Goal: Task Accomplishment & Management: Complete application form

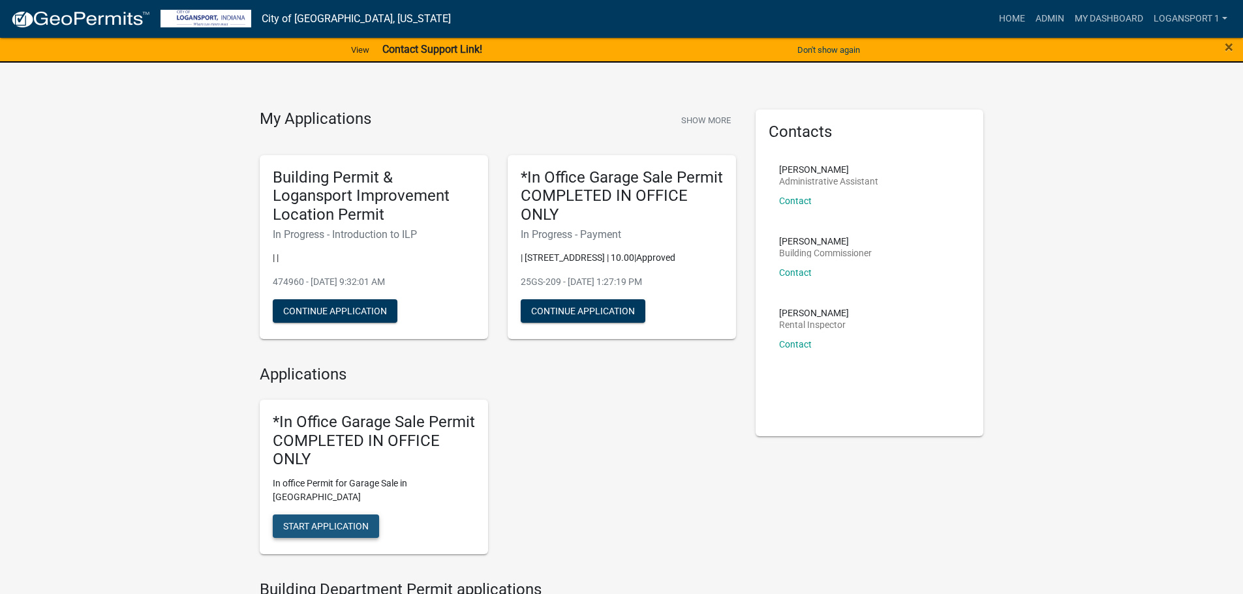
click at [335, 515] on button "Start Application" at bounding box center [326, 526] width 106 height 23
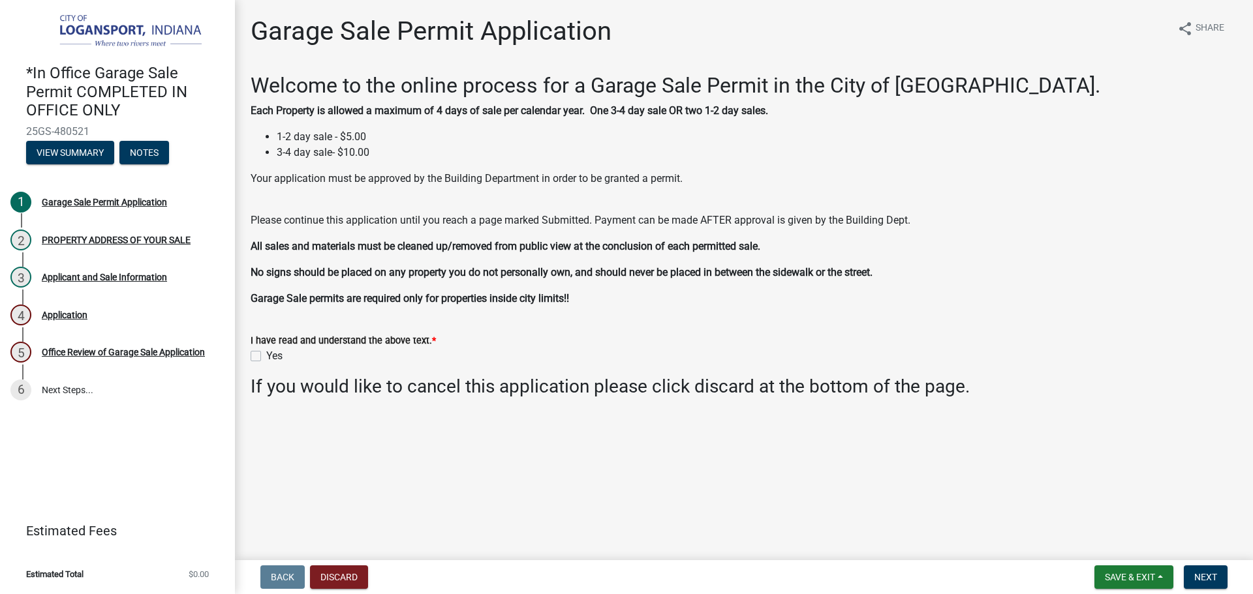
click at [266, 355] on label "Yes" at bounding box center [274, 356] width 16 height 16
click at [266, 355] on input "Yes" at bounding box center [270, 352] width 8 height 8
checkbox input "true"
click at [1203, 574] on span "Next" at bounding box center [1205, 577] width 23 height 10
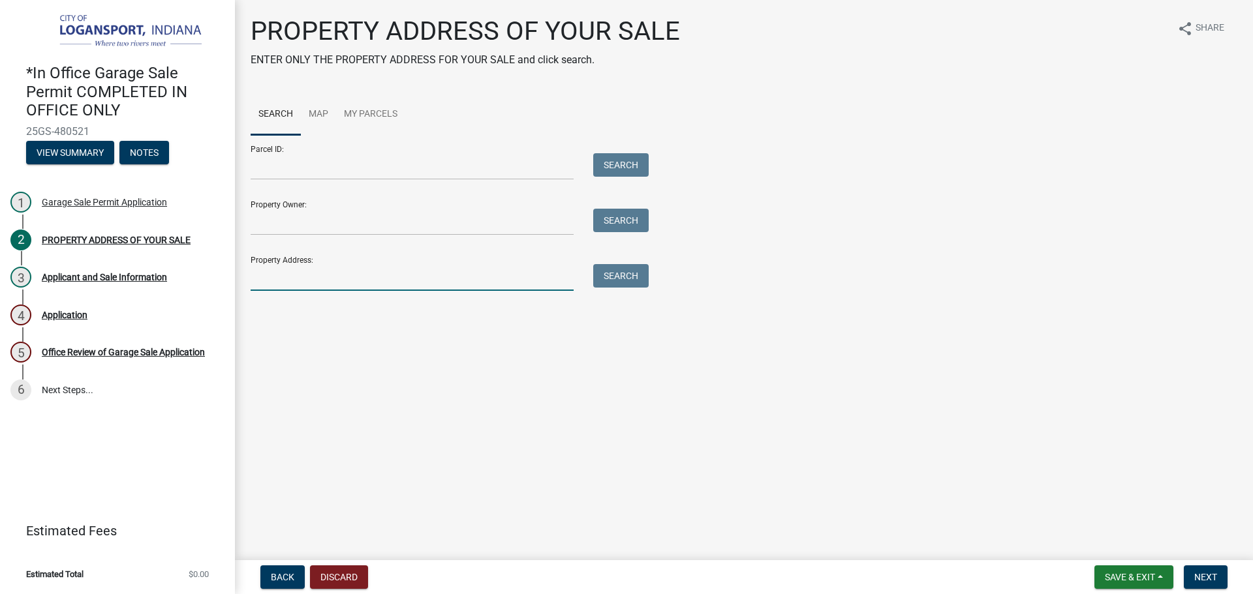
click at [341, 285] on input "Property Address:" at bounding box center [412, 277] width 323 height 27
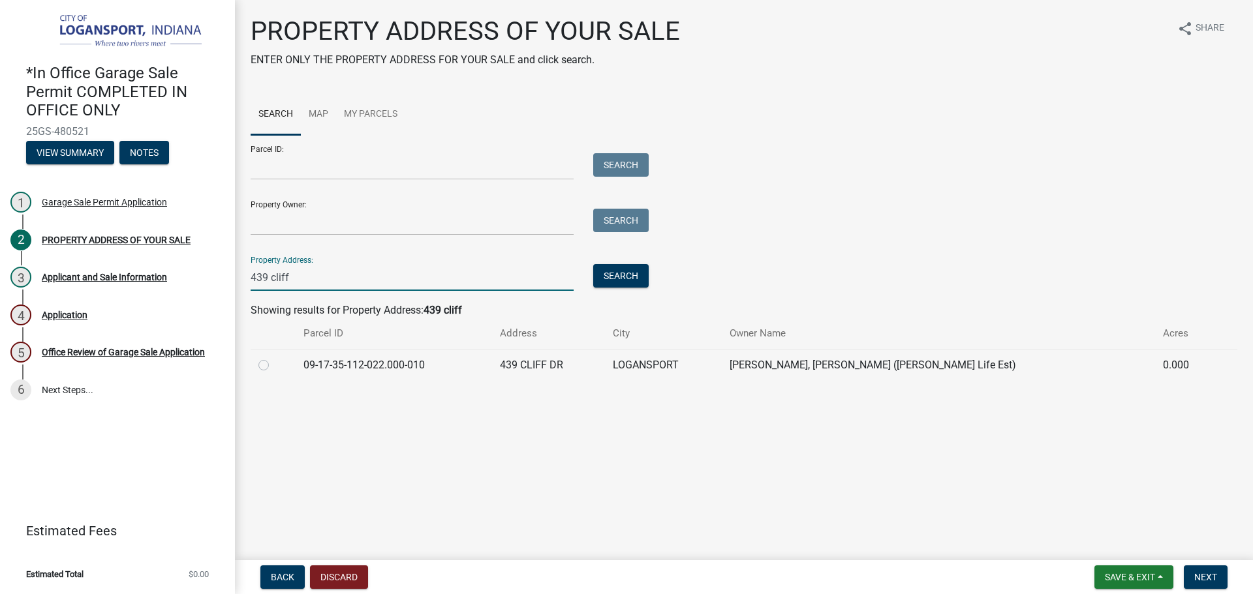
type input "439 cliff"
click at [274, 358] on label at bounding box center [274, 358] width 0 height 0
click at [274, 366] on input "radio" at bounding box center [278, 362] width 8 height 8
radio input "true"
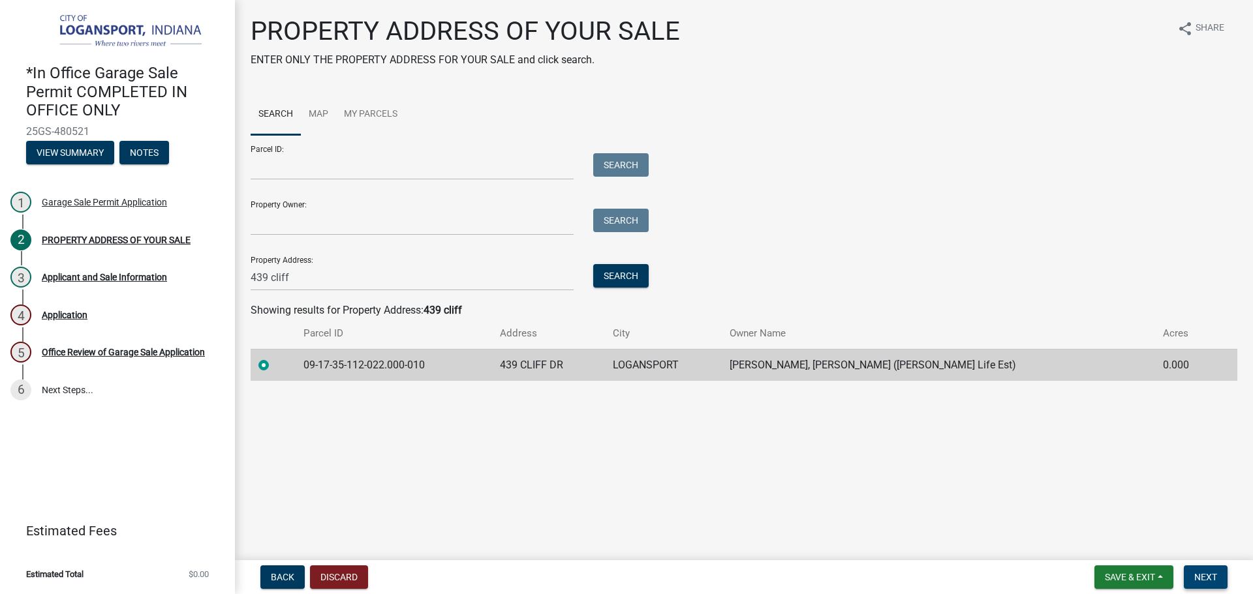
click at [1219, 569] on button "Next" at bounding box center [1206, 577] width 44 height 23
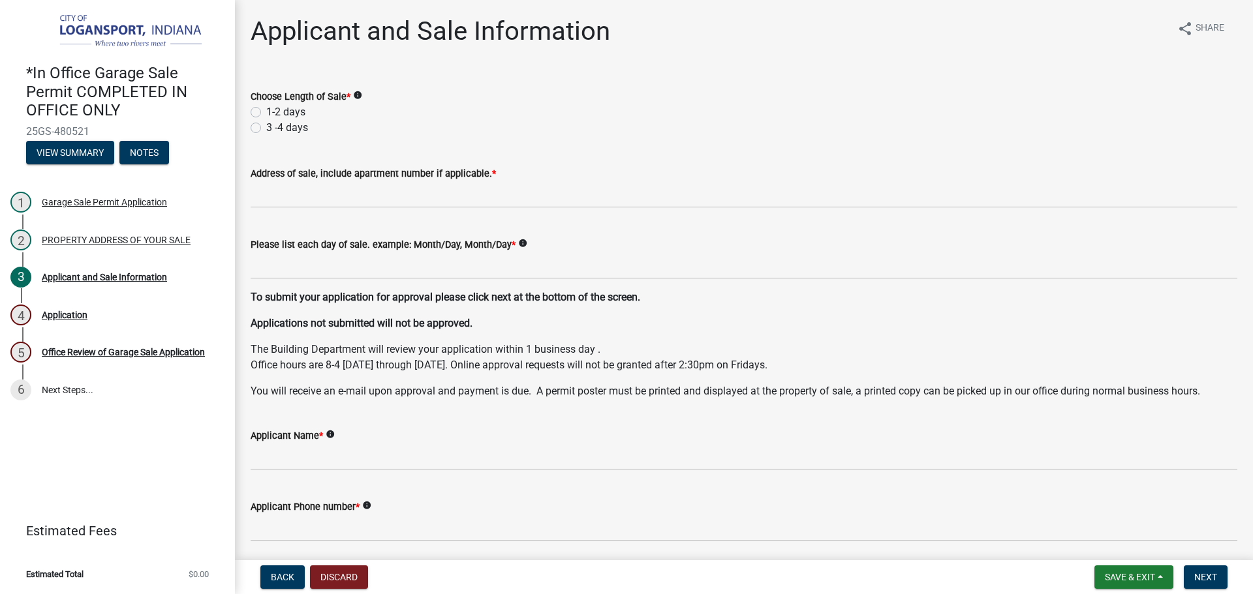
click at [266, 109] on label "1-2 days" at bounding box center [285, 112] width 39 height 16
click at [266, 109] on input "1-2 days" at bounding box center [270, 108] width 8 height 8
radio input "true"
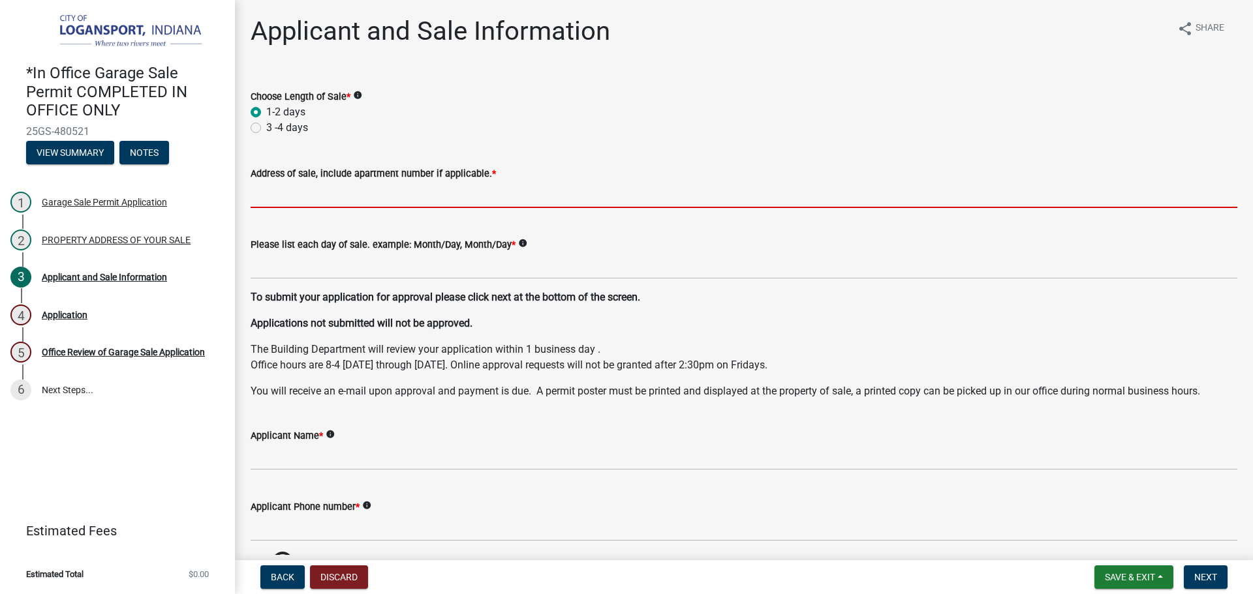
click at [346, 201] on input "Address of sale, include apartment number if applicable. *" at bounding box center [744, 194] width 987 height 27
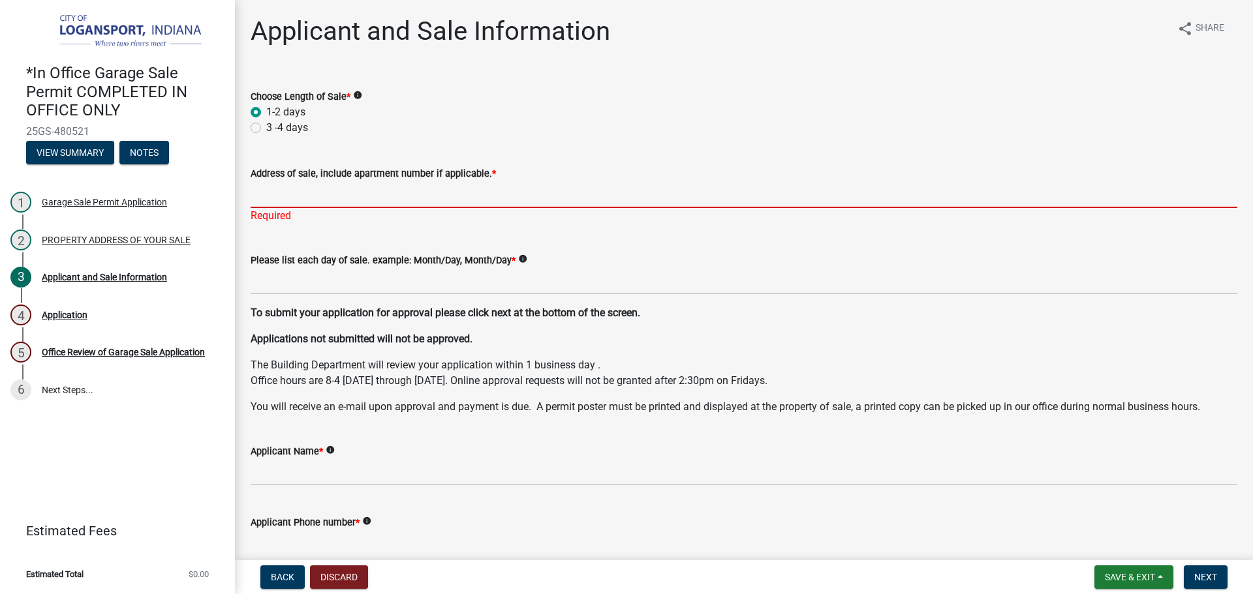
click at [295, 192] on input "Address of sale, include apartment number if applicable. *" at bounding box center [744, 194] width 987 height 27
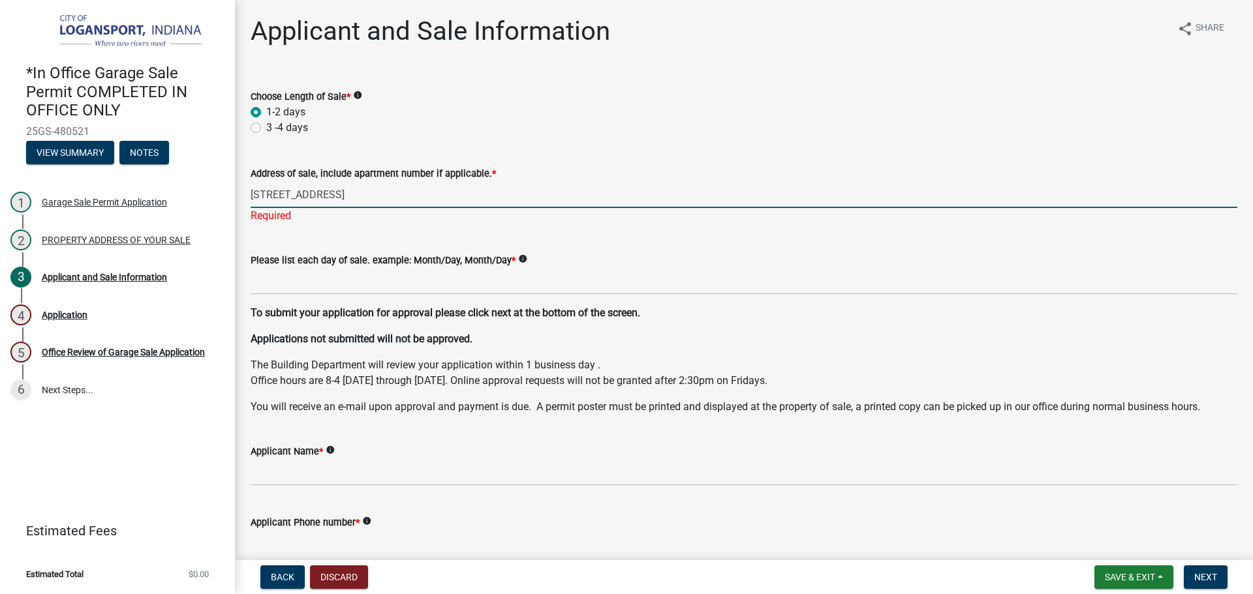
type input "[STREET_ADDRESS]"
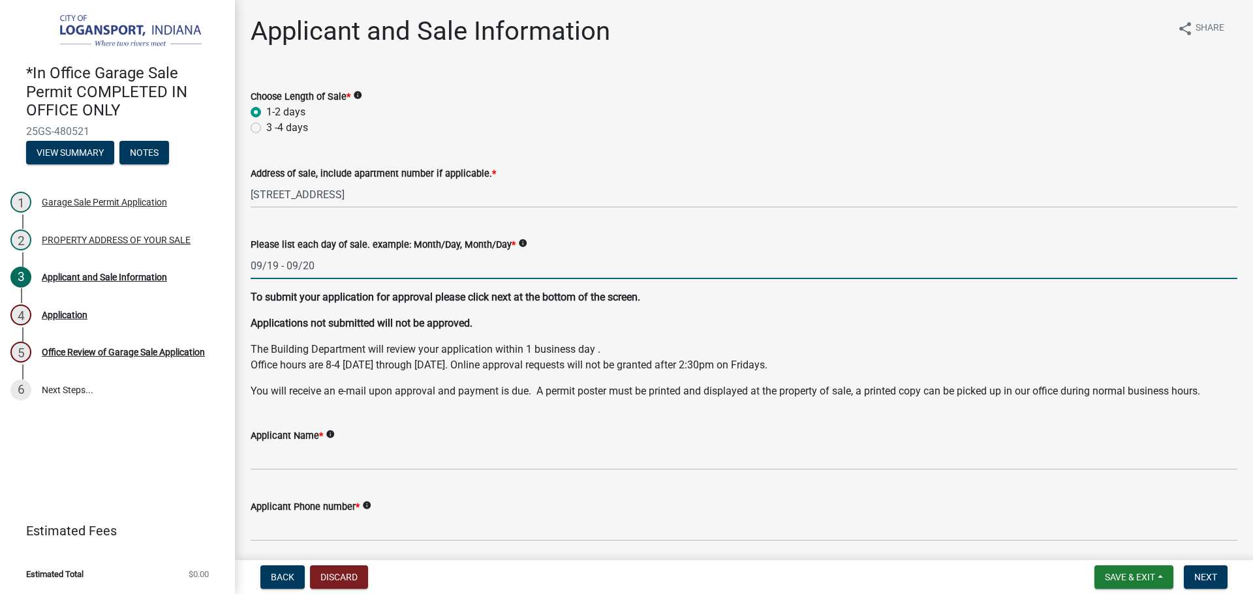
type input "09/19 - 09/20"
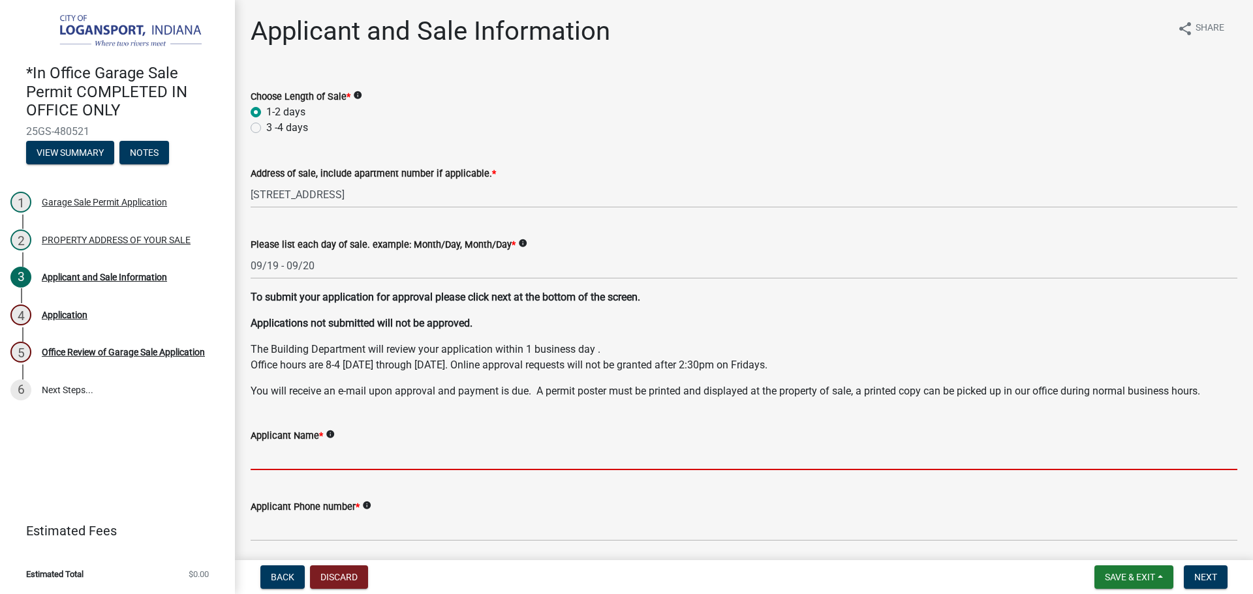
click at [579, 467] on input "Applicant Name *" at bounding box center [744, 457] width 987 height 27
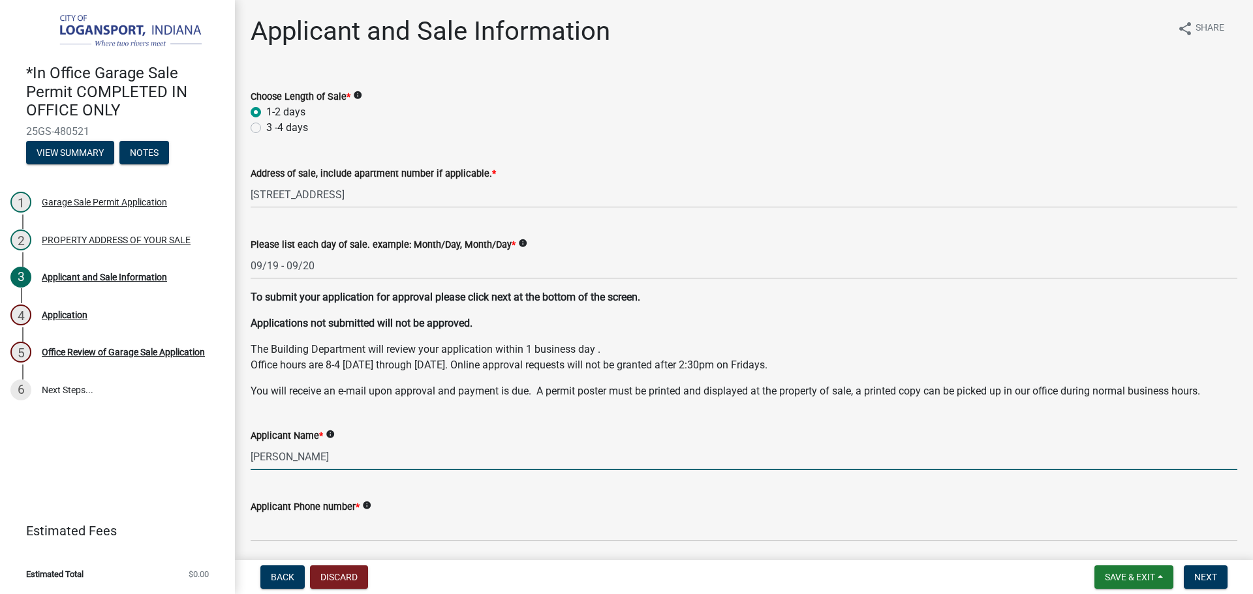
type input "[PERSON_NAME]"
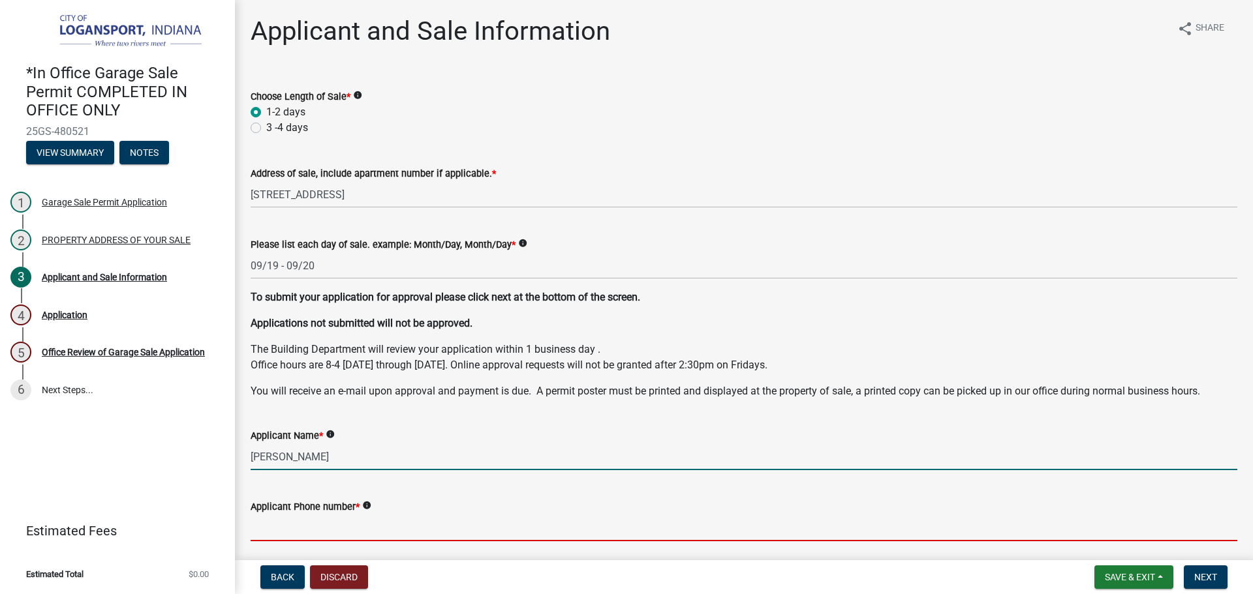
click at [316, 532] on input "Applicant Phone number *" at bounding box center [744, 528] width 987 height 27
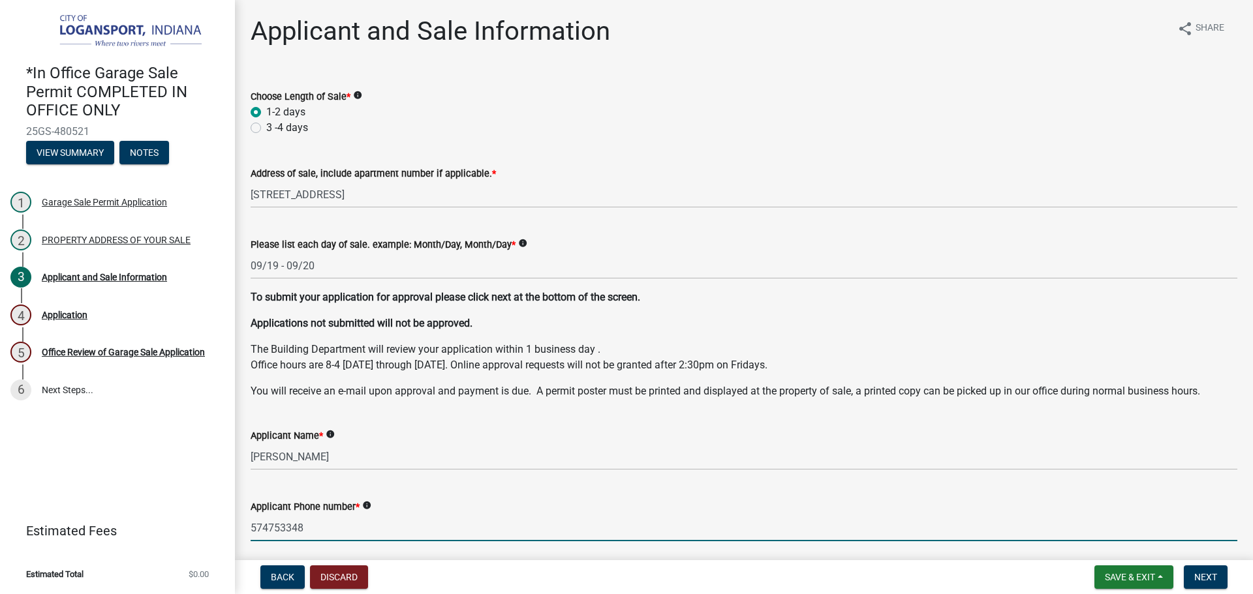
type input "5747533481"
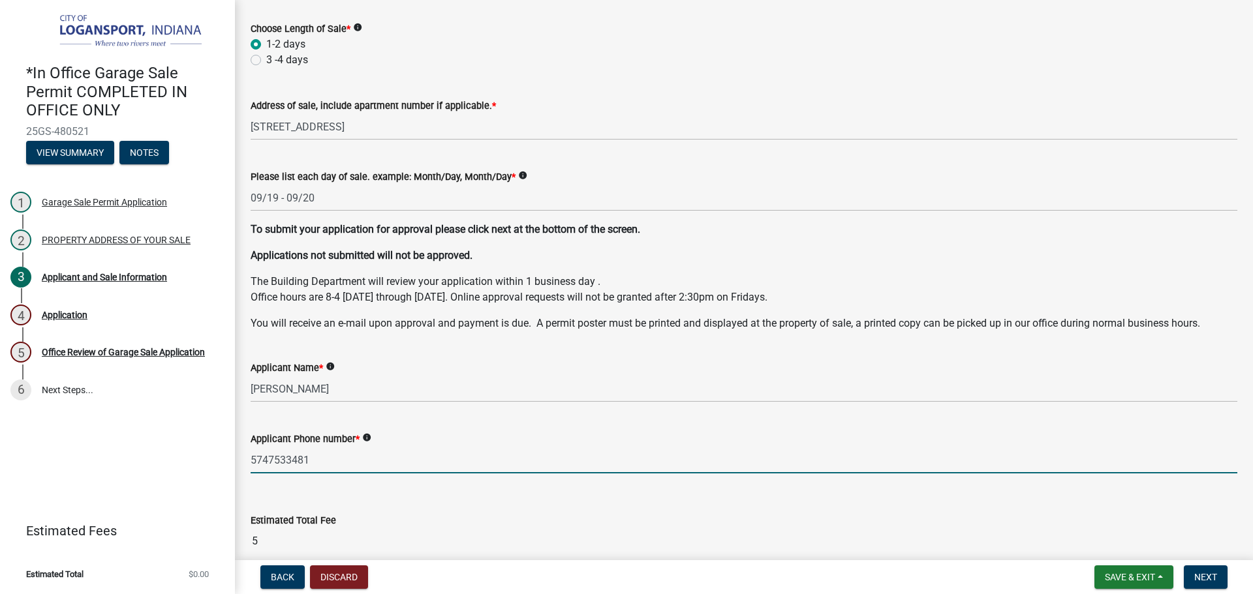
scroll to position [130, 0]
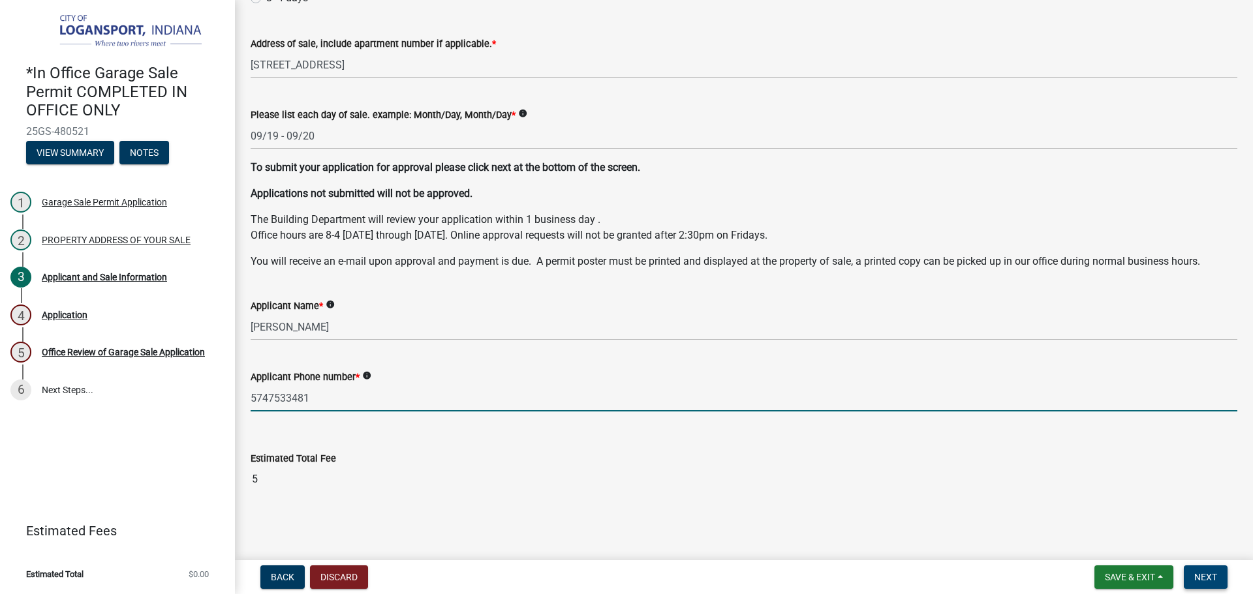
click at [1200, 576] on span "Next" at bounding box center [1205, 577] width 23 height 10
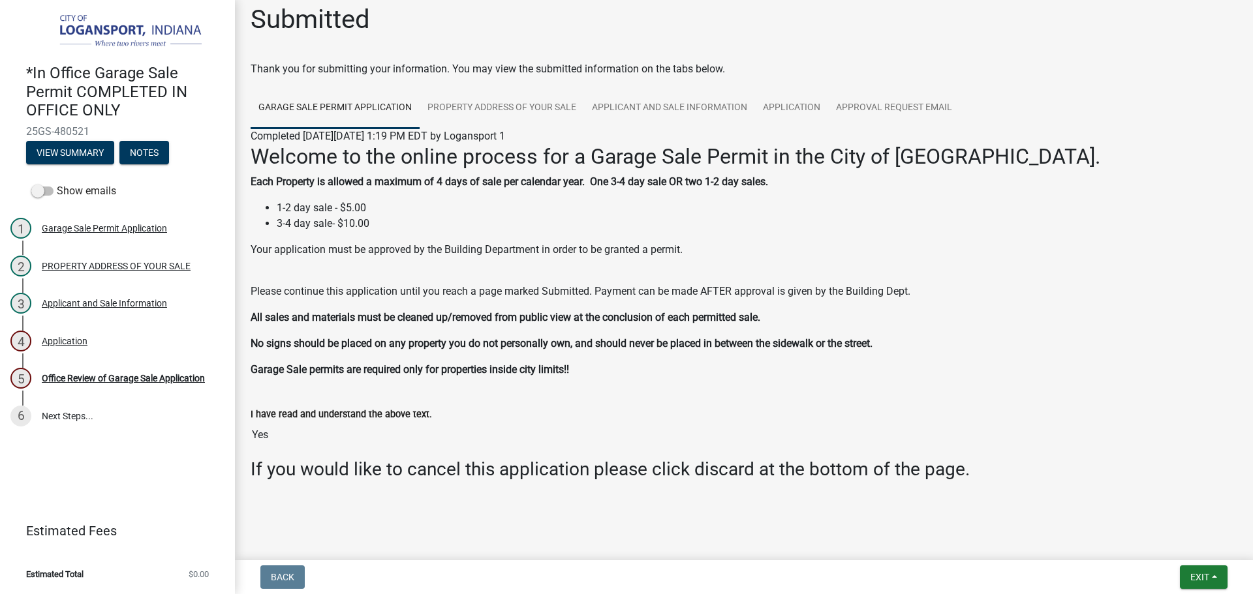
scroll to position [14, 0]
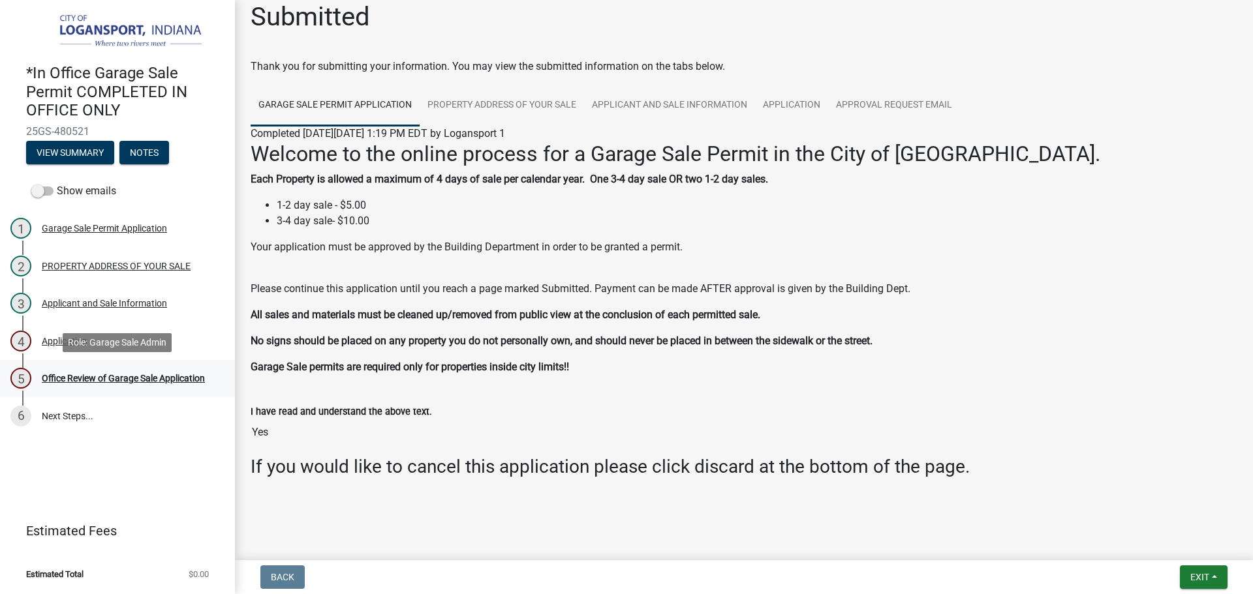
click at [136, 375] on div "Office Review of Garage Sale Application" at bounding box center [123, 378] width 163 height 9
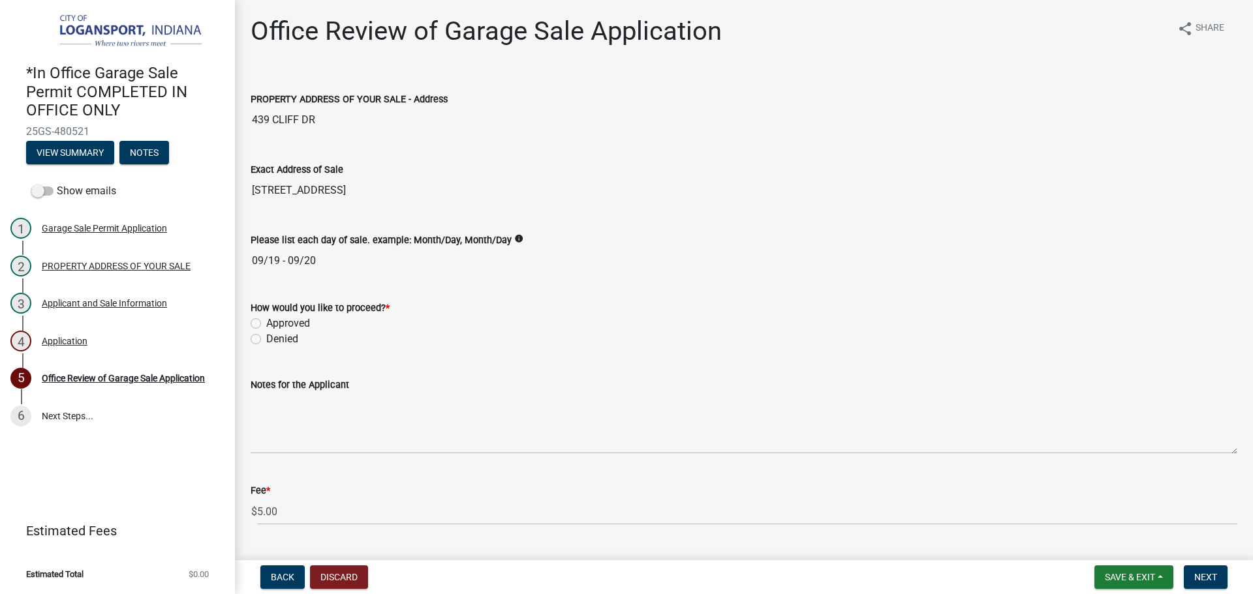
click at [266, 320] on label "Approved" at bounding box center [288, 324] width 44 height 16
click at [266, 320] on input "Approved" at bounding box center [270, 320] width 8 height 8
radio input "true"
click at [1195, 570] on button "Next" at bounding box center [1206, 577] width 44 height 23
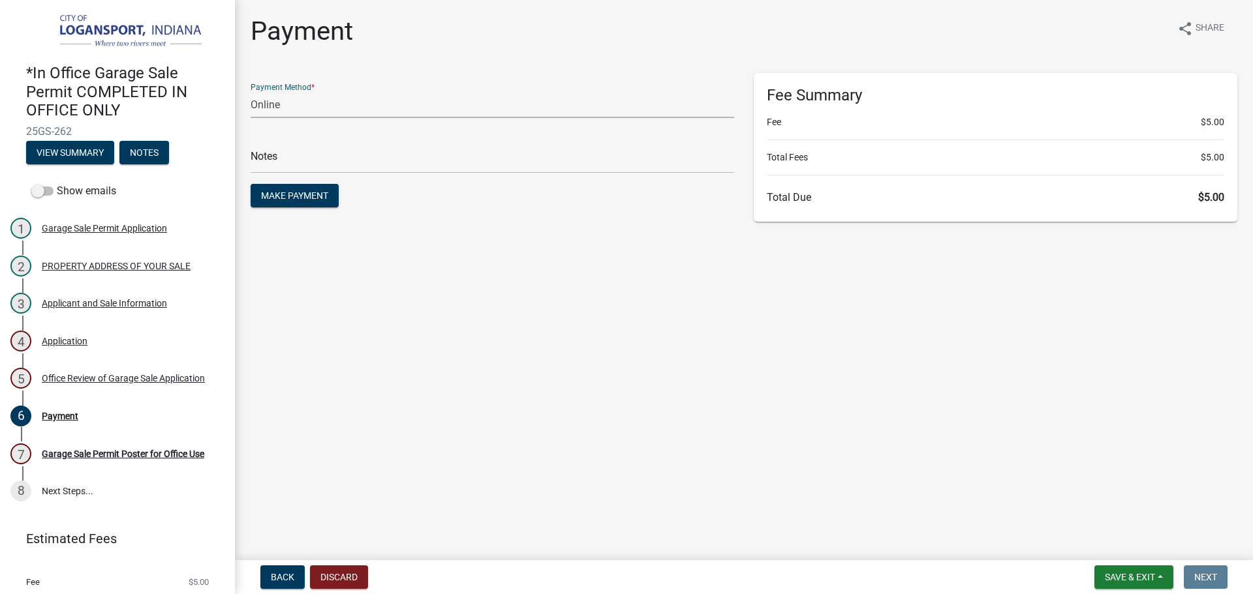
click at [280, 106] on select "Credit Card POS Check Cash Online" at bounding box center [493, 104] width 484 height 27
click at [251, 91] on select "Credit Card POS Check Cash Online" at bounding box center [493, 104] width 484 height 27
click at [431, 158] on input "text" at bounding box center [493, 160] width 484 height 27
click at [545, 219] on div "Payment Method * Credit Card POS Check Cash Online Notes Make Payment" at bounding box center [492, 147] width 503 height 149
click at [353, 99] on select "Credit Card POS Check Cash Online" at bounding box center [493, 104] width 484 height 27
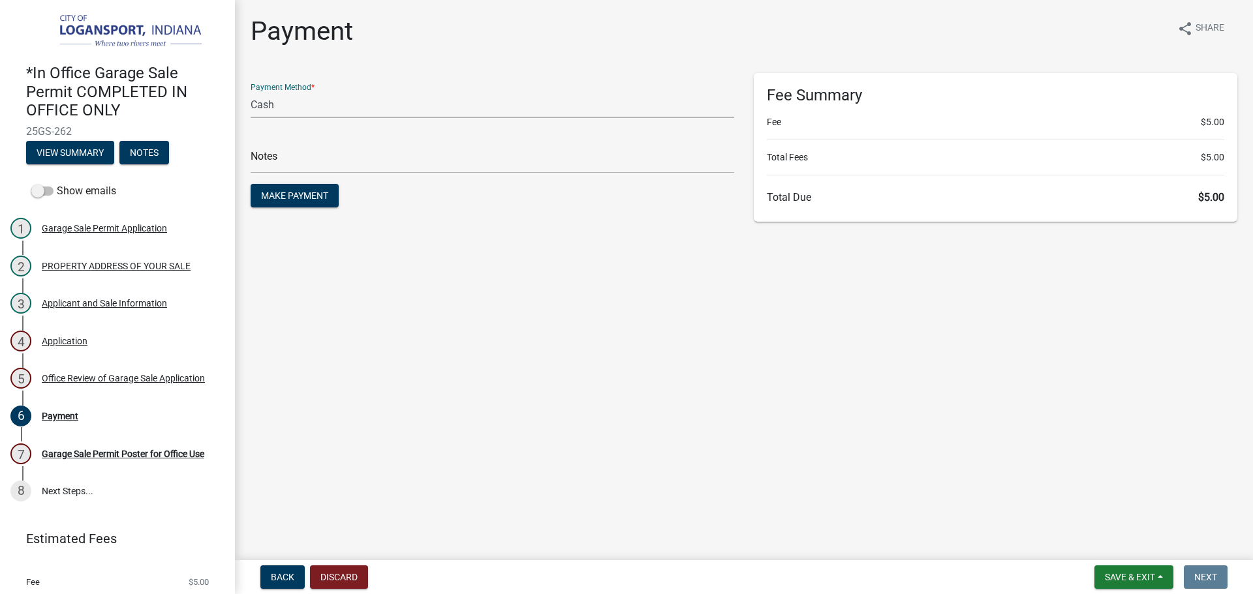
select select "3: 3"
click at [251, 91] on select "Credit Card POS Check Cash Online" at bounding box center [493, 104] width 484 height 27
click at [294, 194] on span "Make Payment" at bounding box center [294, 196] width 67 height 10
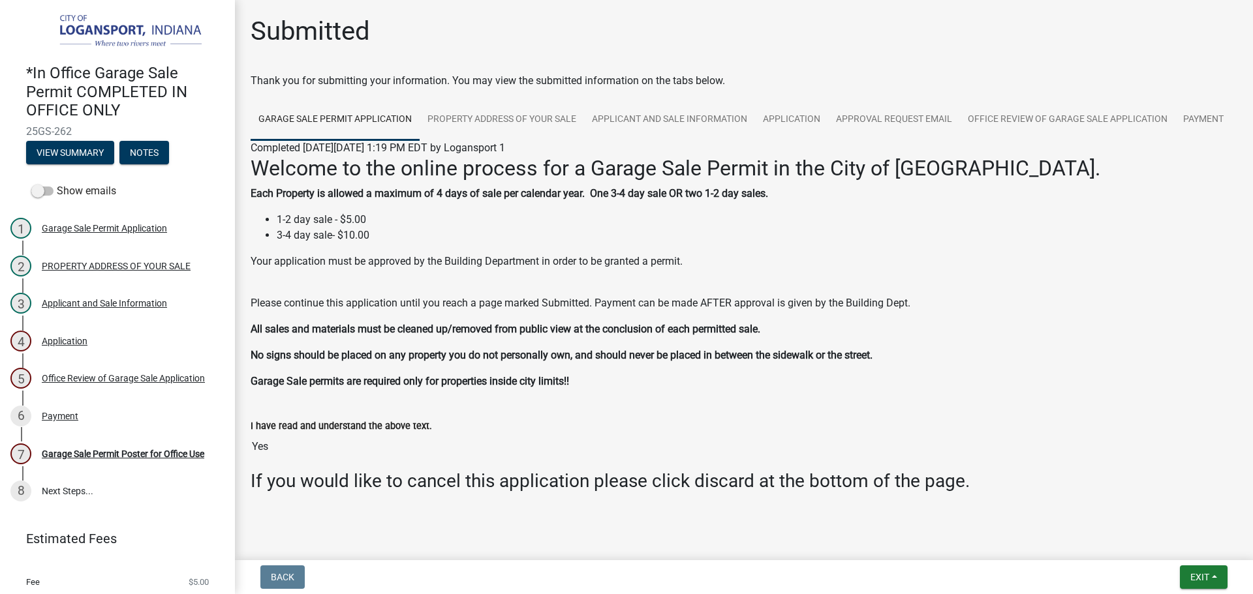
scroll to position [55, 0]
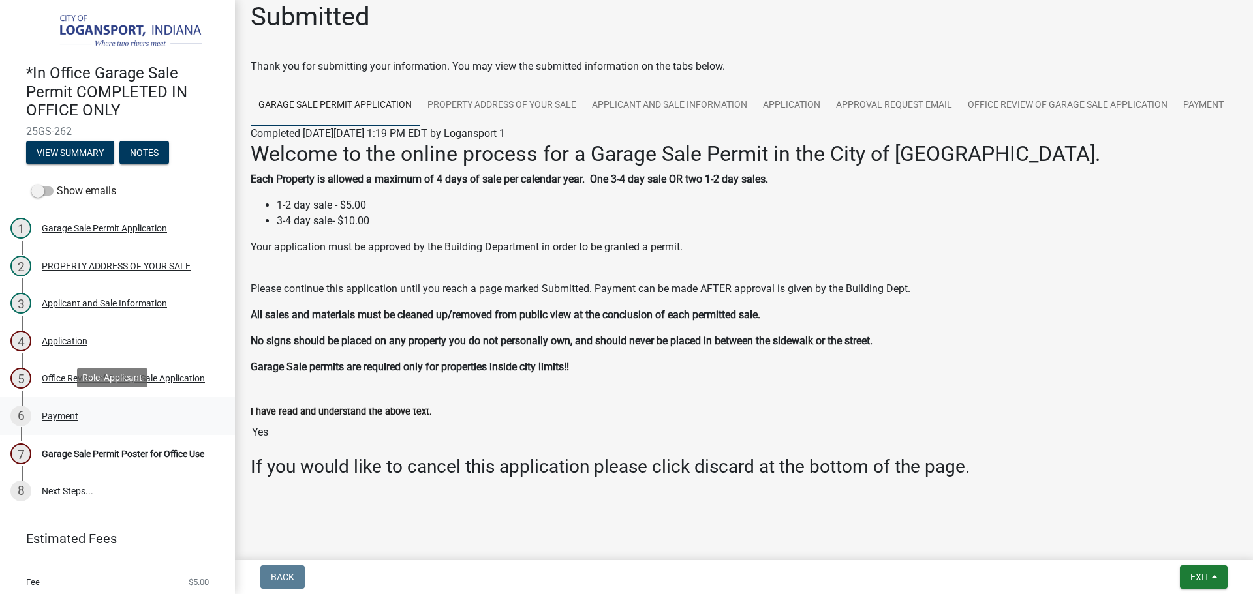
click at [71, 412] on div "Payment" at bounding box center [60, 416] width 37 height 9
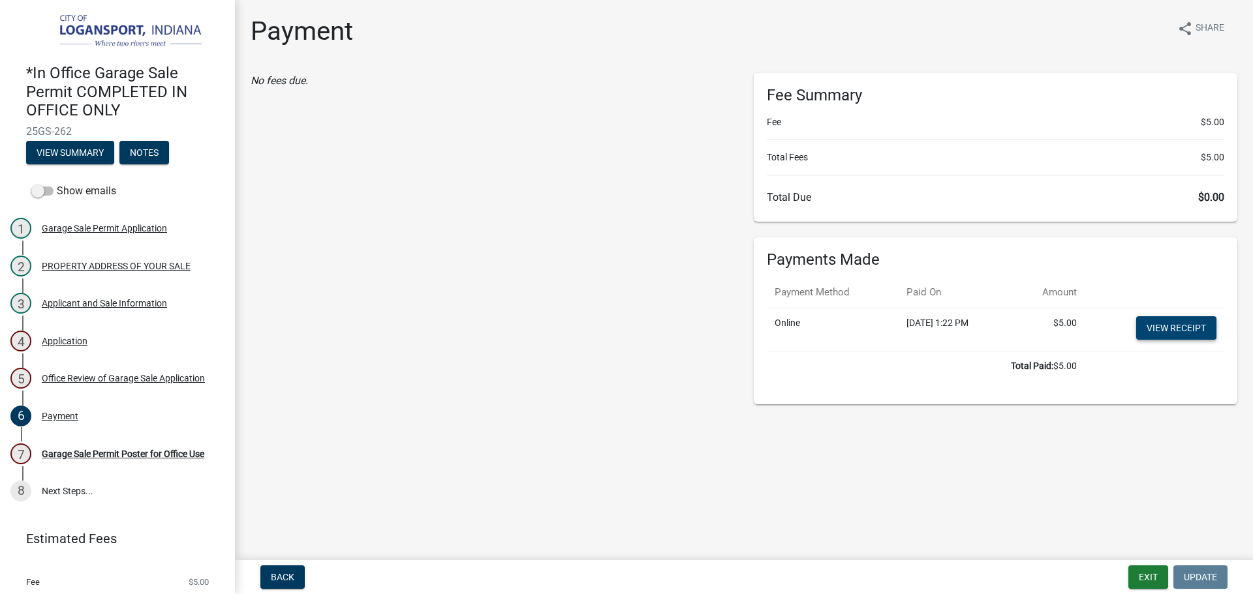
click at [1186, 331] on link "View receipt" at bounding box center [1176, 327] width 80 height 23
click at [91, 450] on div "Garage Sale Permit Poster for Office Use" at bounding box center [123, 454] width 162 height 9
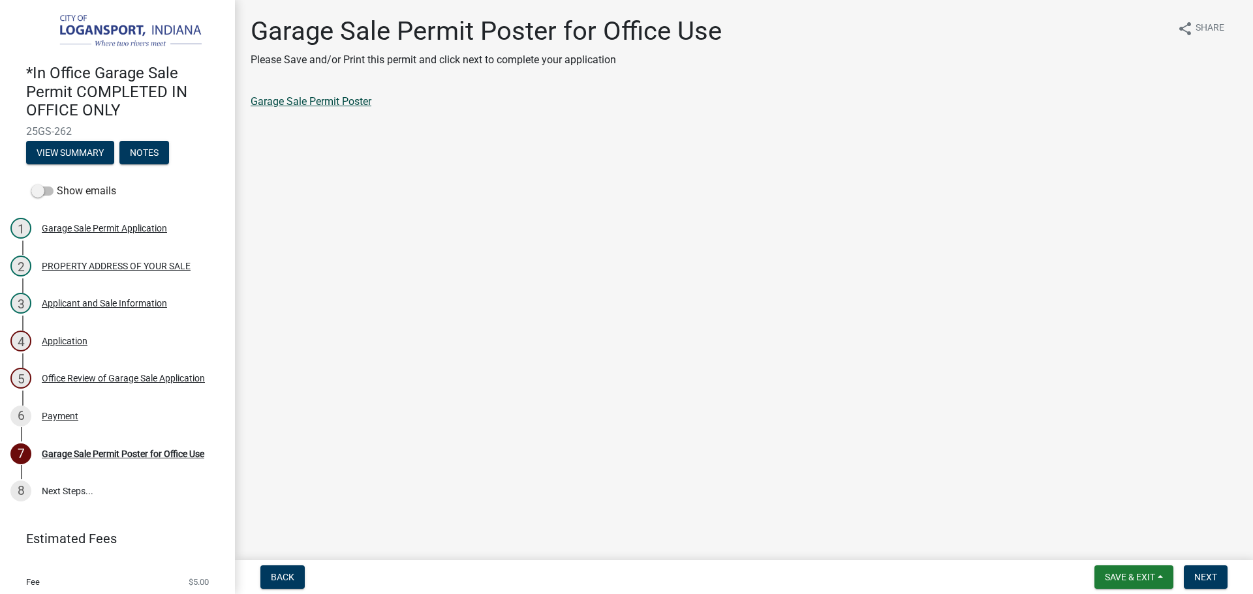
click at [339, 105] on link "Garage Sale Permit Poster" at bounding box center [311, 101] width 121 height 12
click at [1200, 580] on span "Next" at bounding box center [1205, 577] width 23 height 10
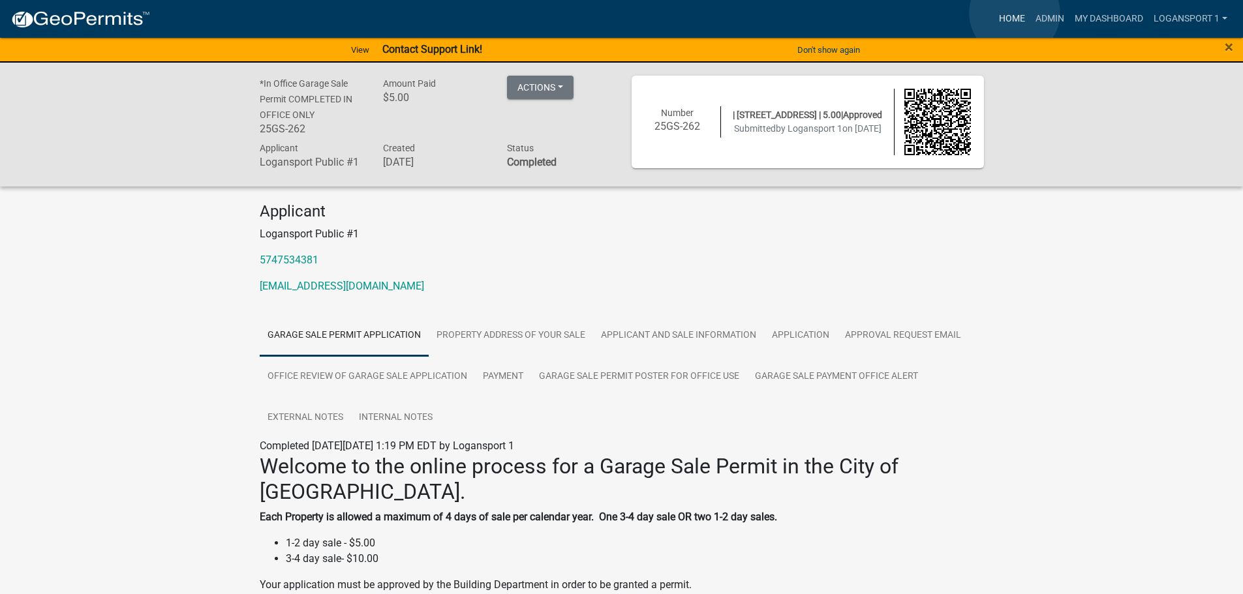
click at [1015, 13] on link "Home" at bounding box center [1012, 19] width 37 height 25
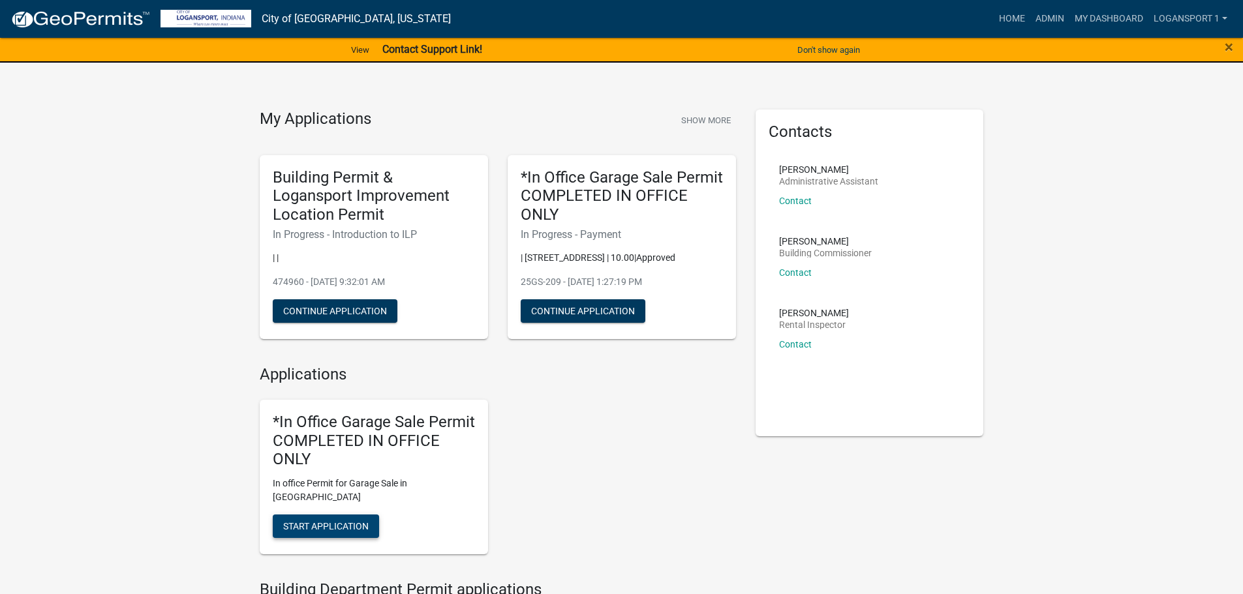
click at [331, 521] on span "Start Application" at bounding box center [325, 526] width 85 height 10
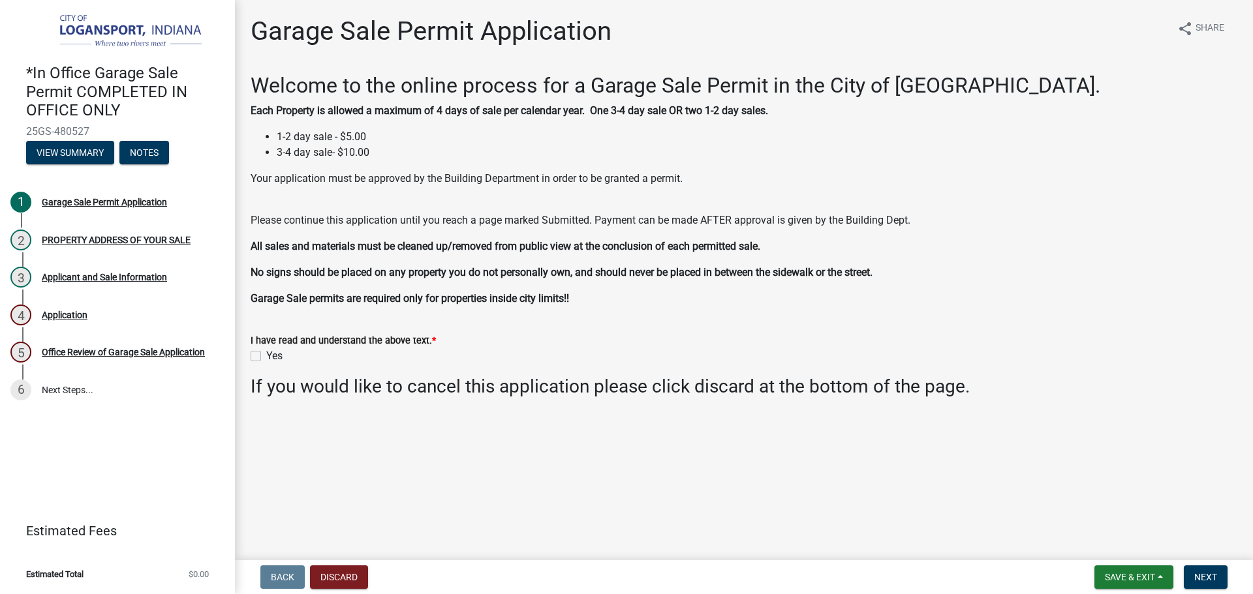
click at [266, 356] on label "Yes" at bounding box center [274, 356] width 16 height 16
click at [266, 356] on input "Yes" at bounding box center [270, 352] width 8 height 8
checkbox input "true"
click at [1211, 581] on span "Next" at bounding box center [1205, 577] width 23 height 10
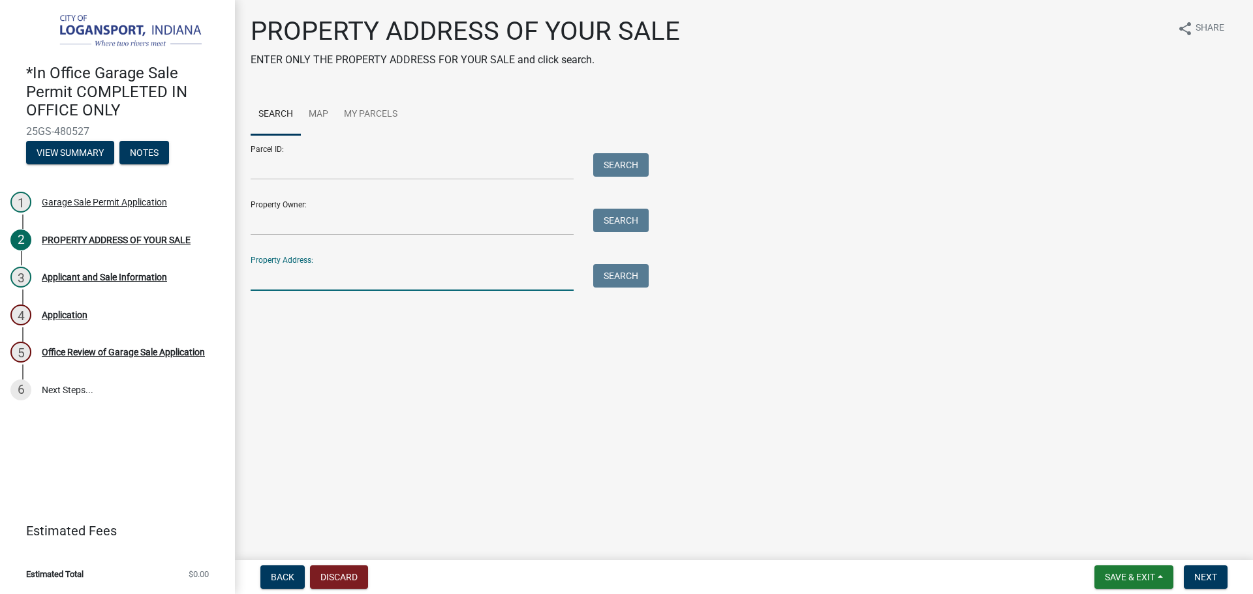
drag, startPoint x: 352, startPoint y: 287, endPoint x: 328, endPoint y: 285, distance: 24.9
click at [348, 287] on input "Property Address:" at bounding box center [412, 277] width 323 height 27
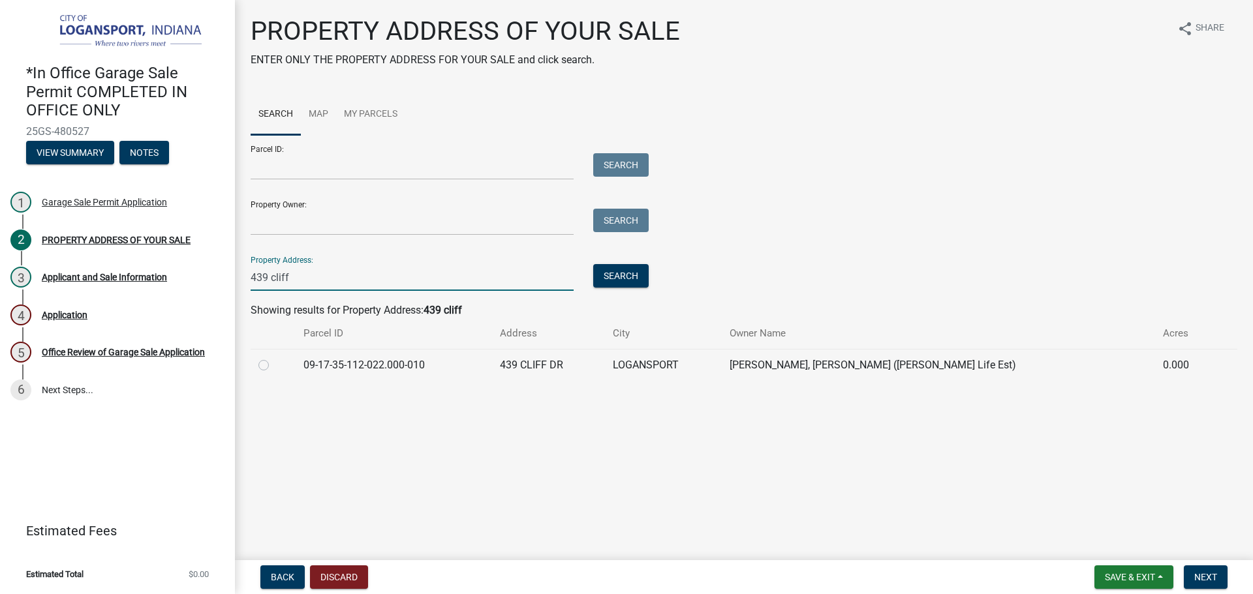
type input "439 cliff"
click at [370, 455] on main "PROPERTY ADDRESS OF YOUR SALE ENTER ONLY THE PROPERTY ADDRESS FOR YOUR SALE and…" at bounding box center [744, 277] width 1018 height 555
click at [274, 358] on label at bounding box center [274, 358] width 0 height 0
click at [274, 363] on input "radio" at bounding box center [278, 362] width 8 height 8
radio input "true"
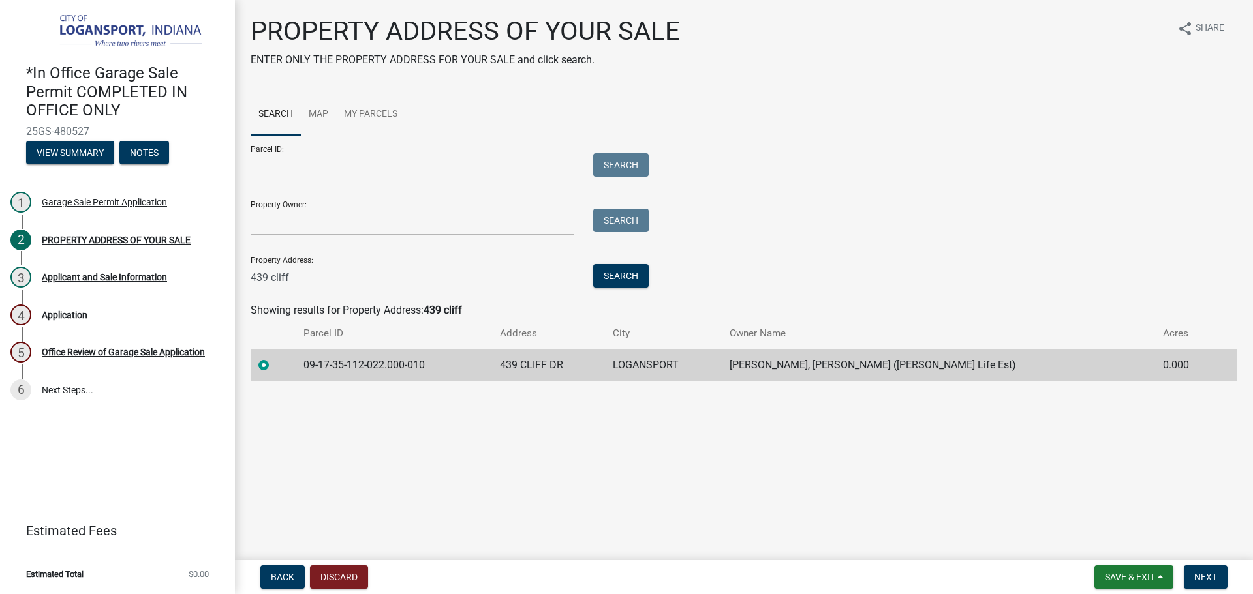
click at [649, 440] on main "PROPERTY ADDRESS OF YOUR SALE ENTER ONLY THE PROPERTY ADDRESS FOR YOUR SALE and…" at bounding box center [744, 277] width 1018 height 555
click at [1219, 577] on button "Next" at bounding box center [1206, 577] width 44 height 23
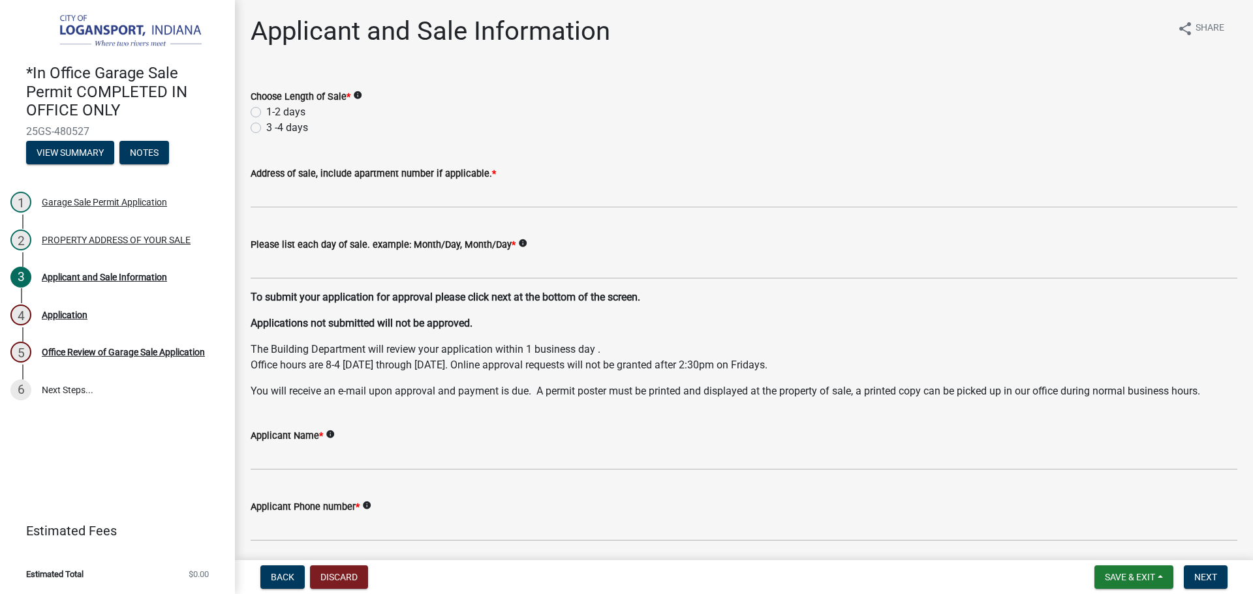
click at [266, 113] on label "1-2 days" at bounding box center [285, 112] width 39 height 16
click at [266, 113] on input "1-2 days" at bounding box center [270, 108] width 8 height 8
radio input "true"
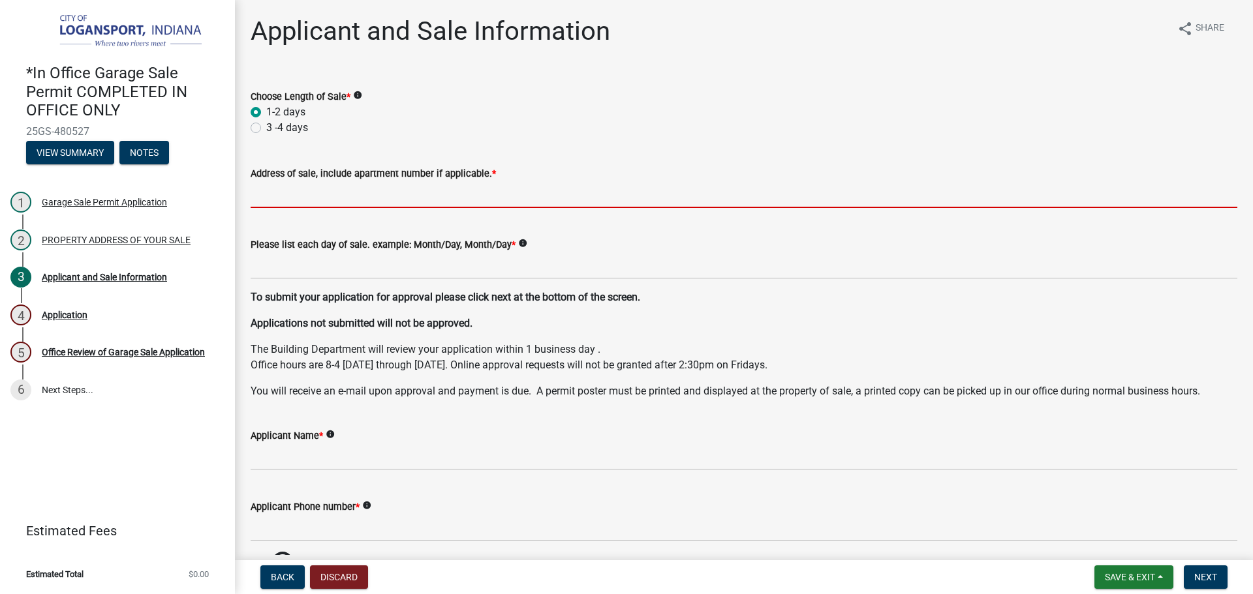
click at [292, 196] on input "Address of sale, include apartment number if applicable. *" at bounding box center [744, 194] width 987 height 27
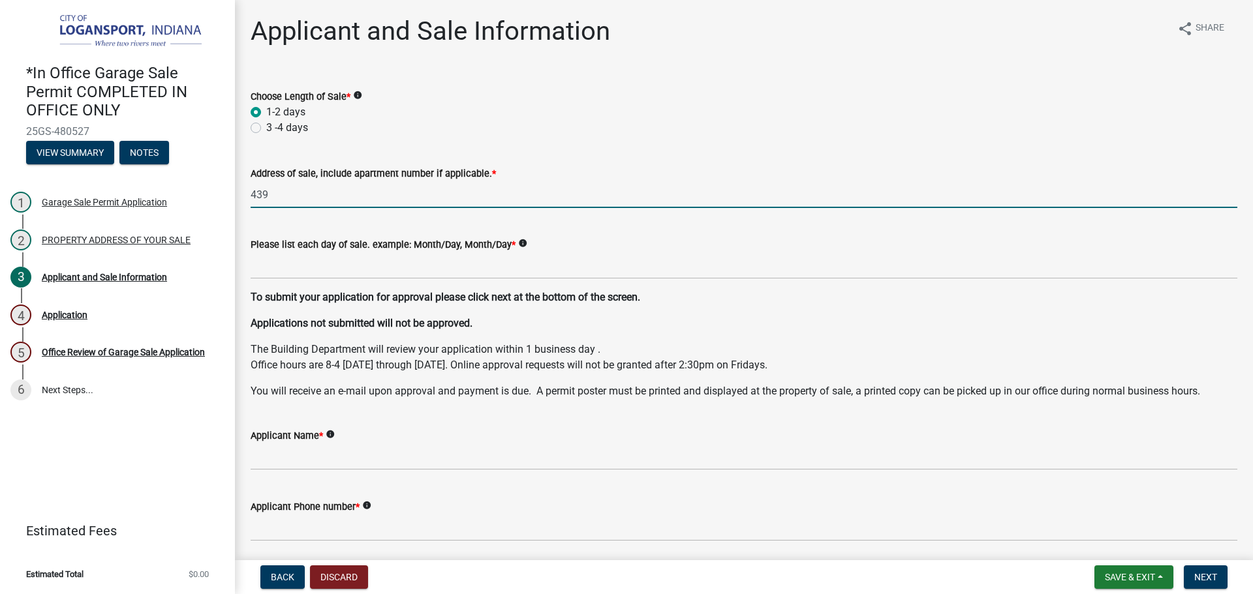
type input "[STREET_ADDRESS]"
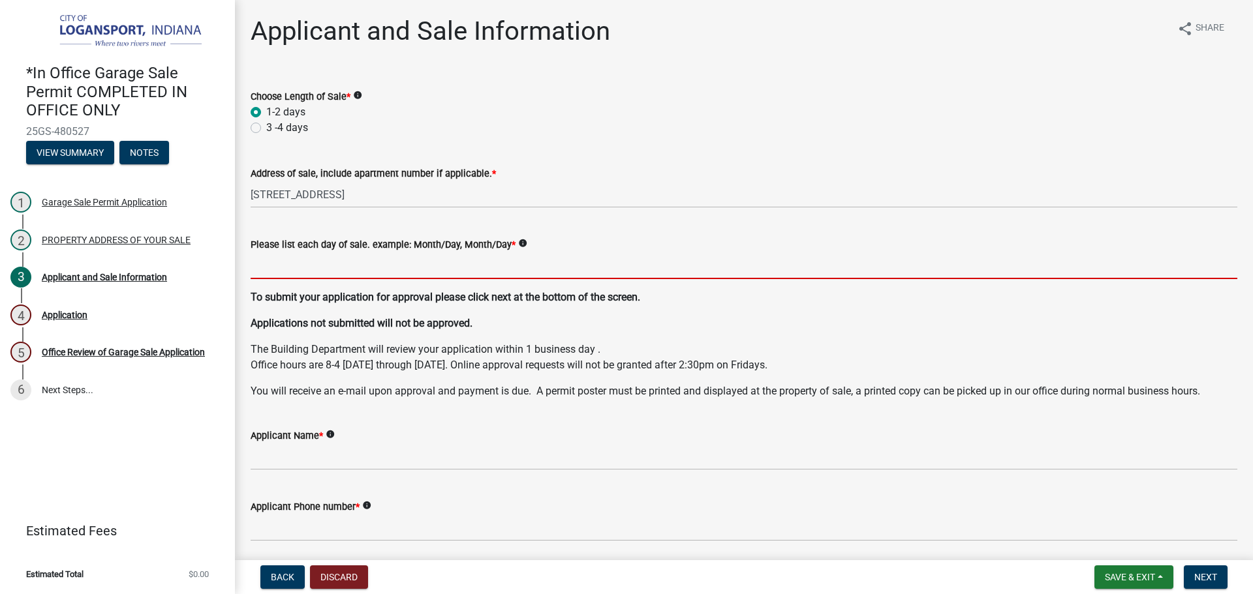
click at [343, 279] on input "Please list each day of sale. example: Month/Day, Month/Day *" at bounding box center [744, 266] width 987 height 27
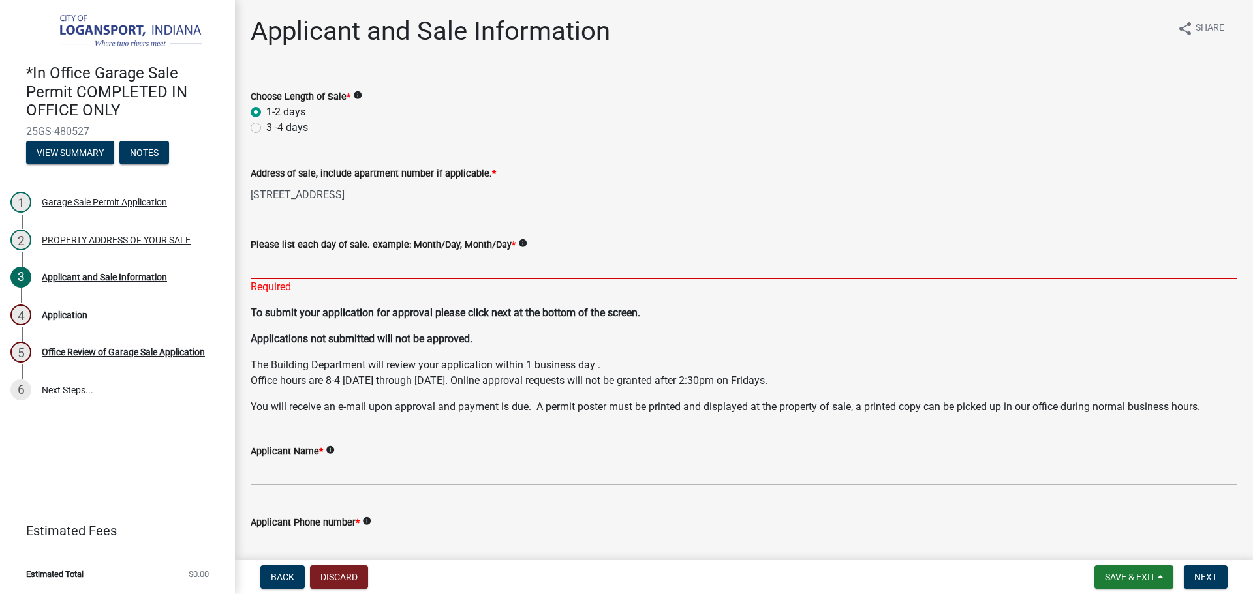
click at [414, 265] on input "Please list each day of sale. example: Month/Day, Month/Day *" at bounding box center [744, 266] width 987 height 27
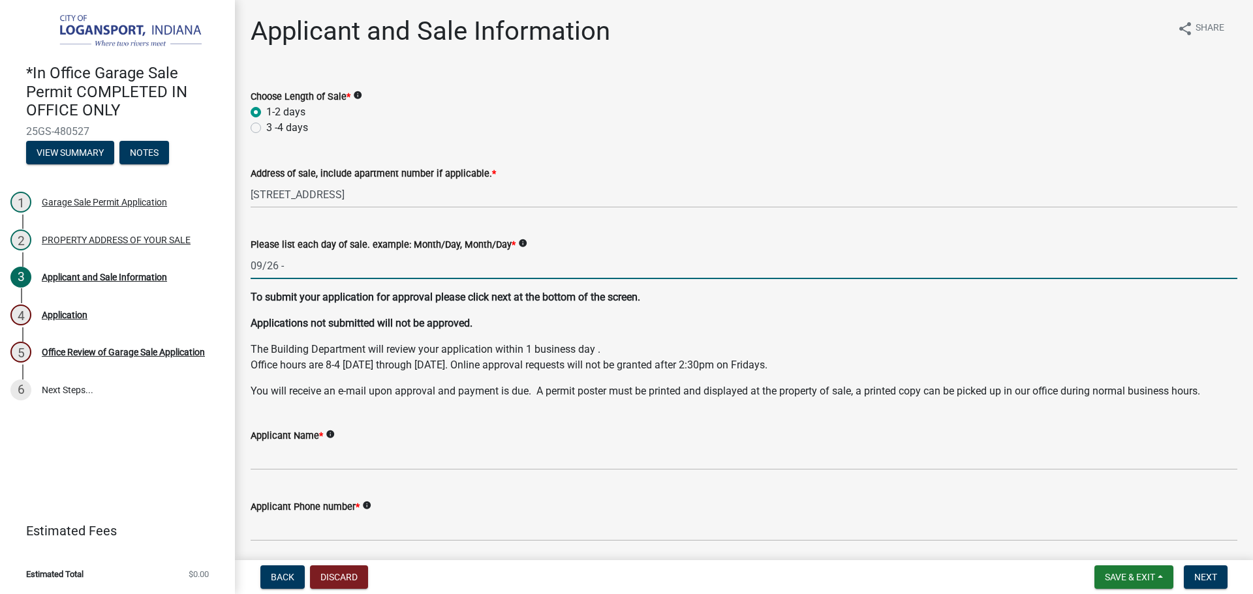
click at [392, 271] on input "09/26 -" at bounding box center [744, 266] width 987 height 27
type input "09/26 - 09/27"
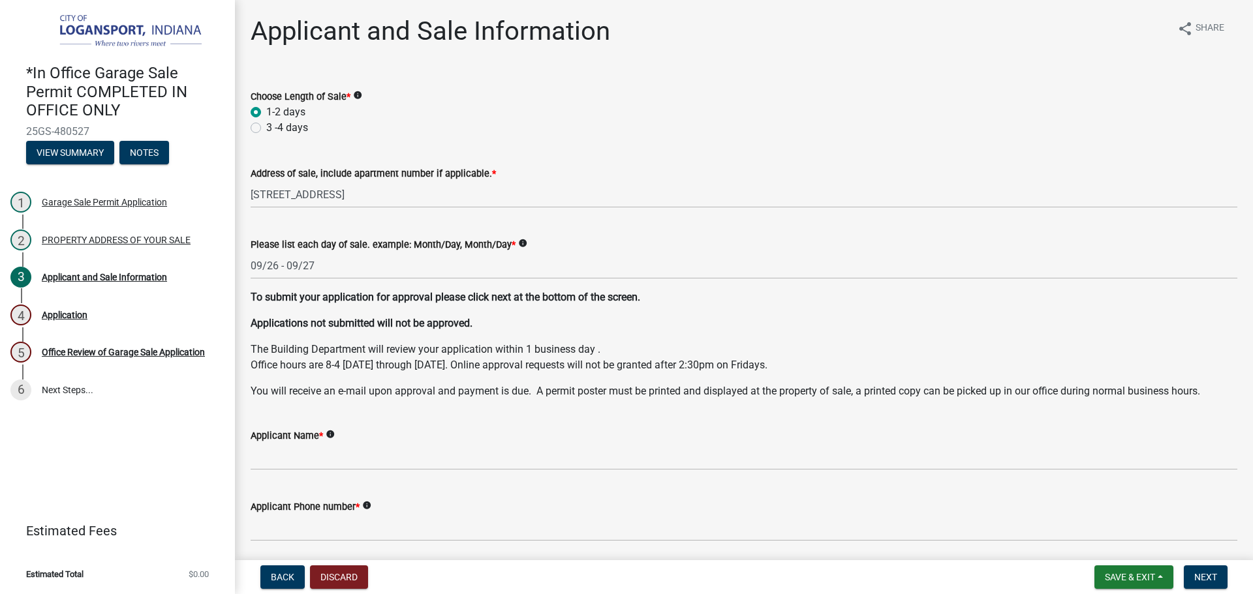
click at [522, 340] on div "To submit your application for approval please click next at the bottom of the …" at bounding box center [744, 345] width 987 height 110
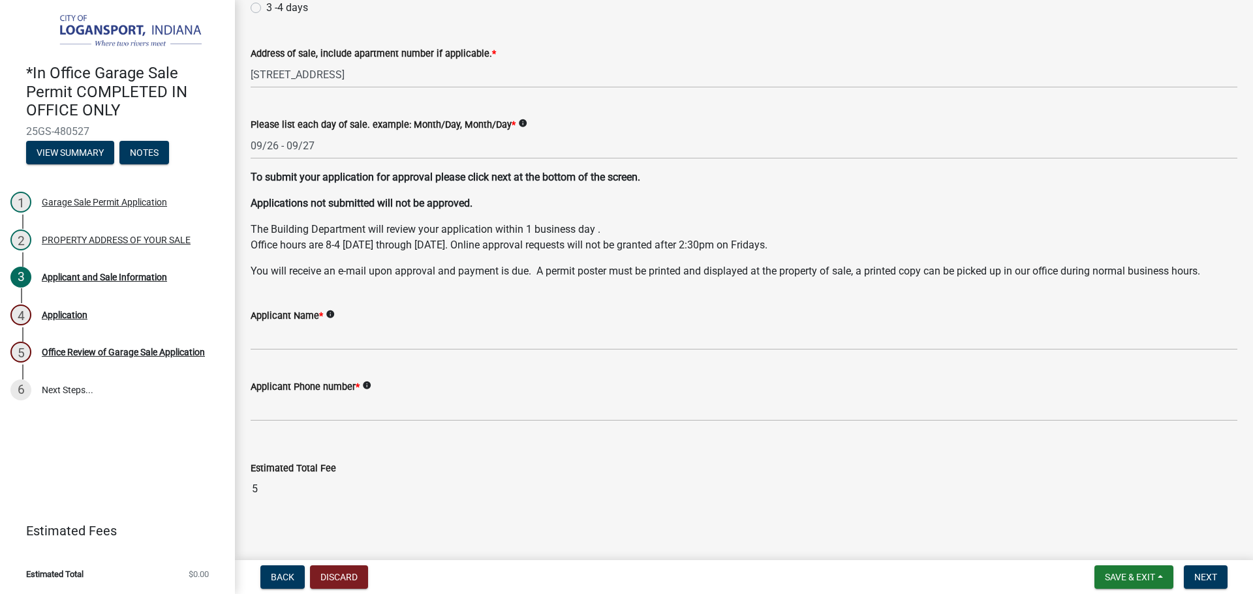
scroll to position [130, 0]
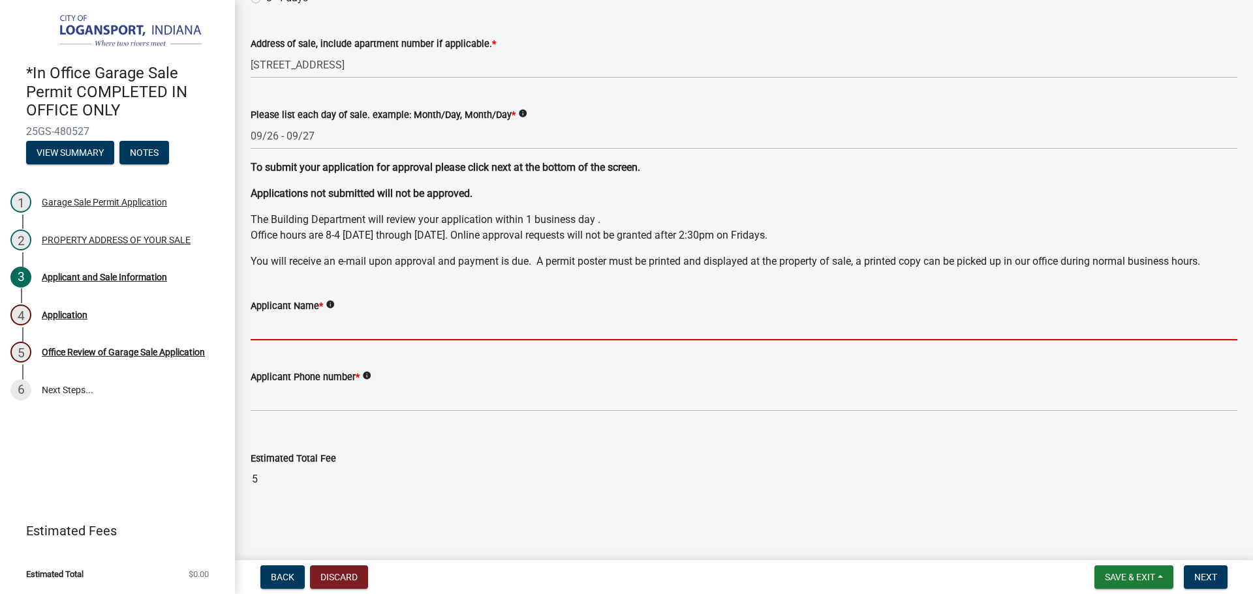
click at [358, 324] on input "Applicant Name *" at bounding box center [744, 327] width 987 height 27
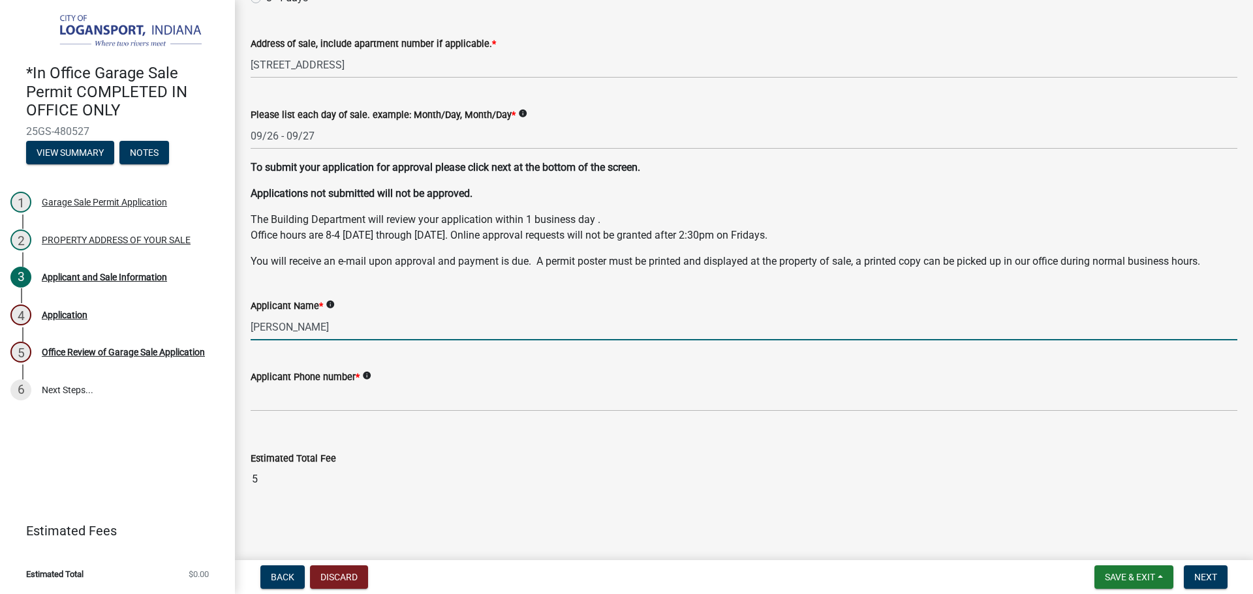
type input "[PERSON_NAME]"
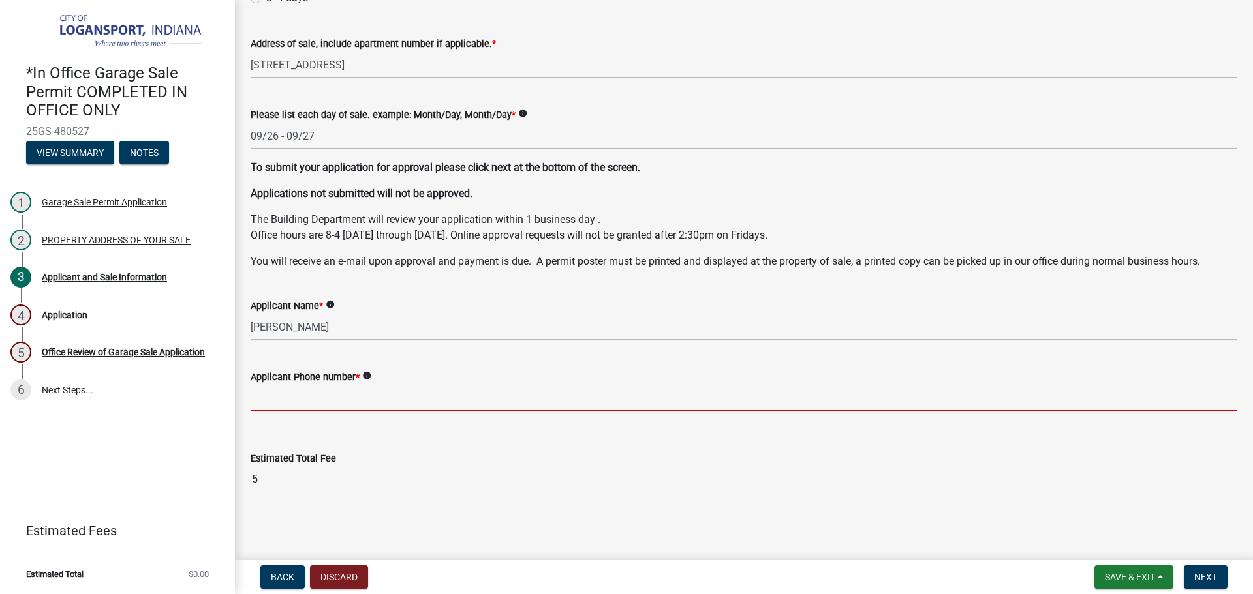
drag, startPoint x: 364, startPoint y: 394, endPoint x: 358, endPoint y: 401, distance: 9.2
click at [363, 397] on input "Applicant Phone number *" at bounding box center [744, 398] width 987 height 27
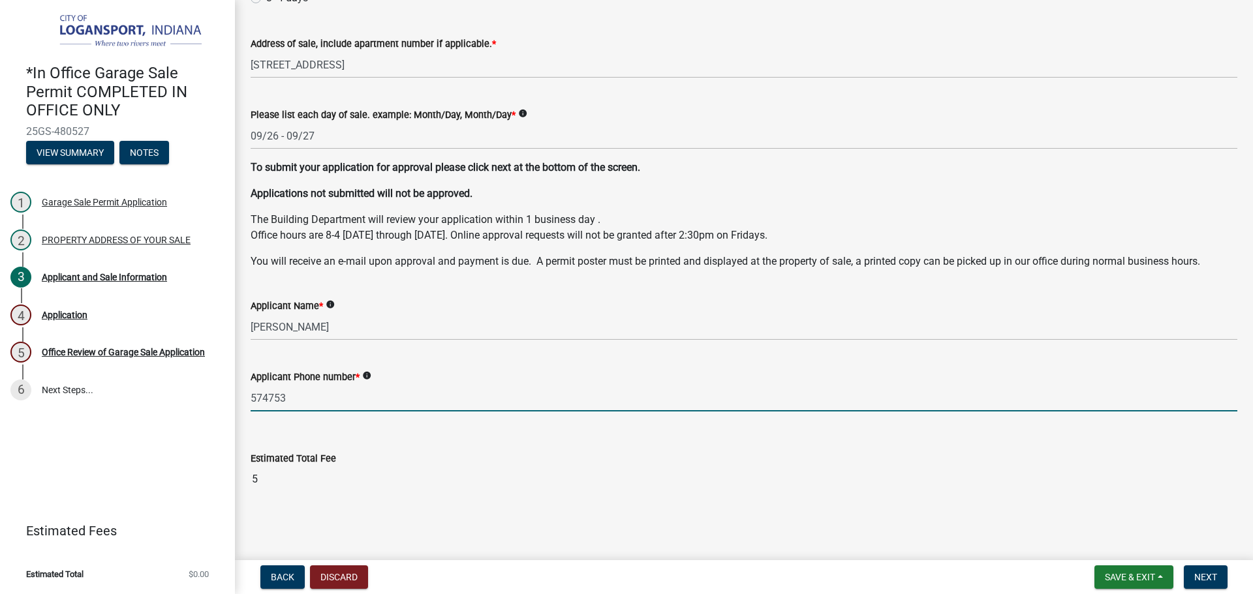
type input "5747533481"
click at [668, 460] on div "Estimated Total Fee" at bounding box center [744, 459] width 987 height 16
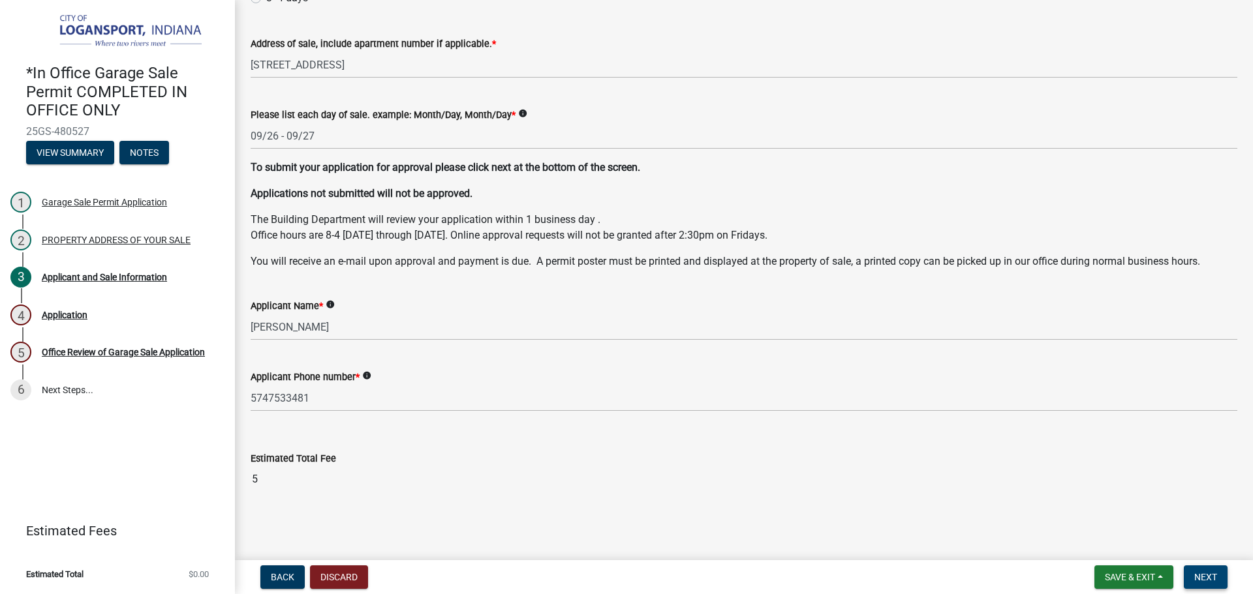
click at [1224, 581] on button "Next" at bounding box center [1206, 577] width 44 height 23
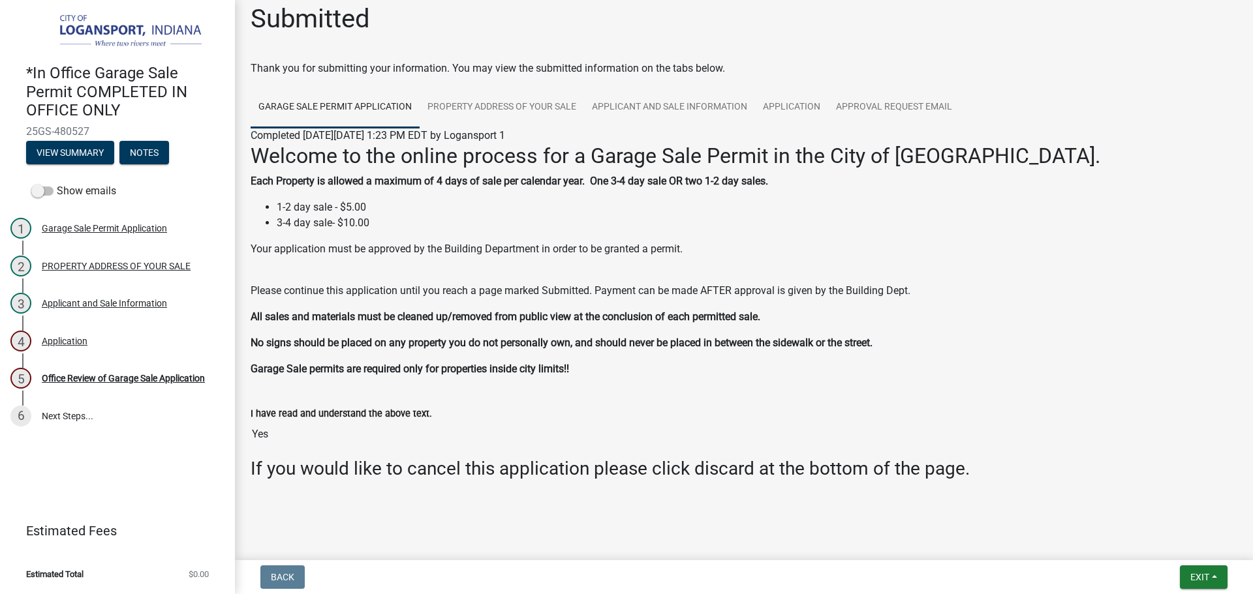
scroll to position [14, 0]
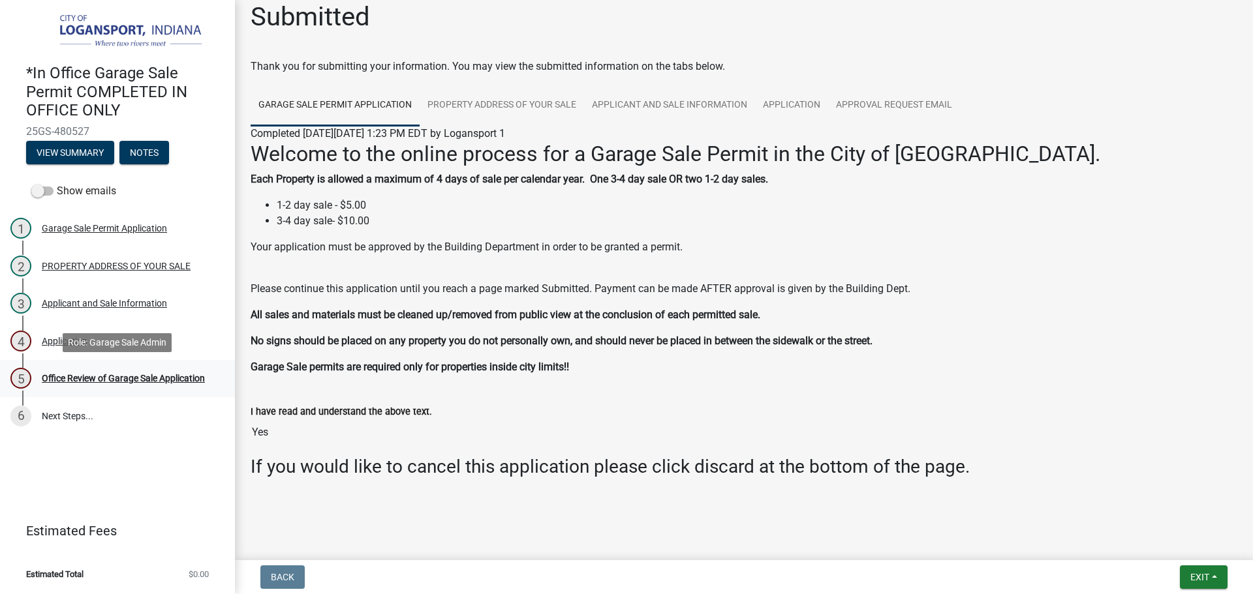
click at [58, 368] on div "5 Office Review of Garage Sale Application" at bounding box center [112, 378] width 204 height 21
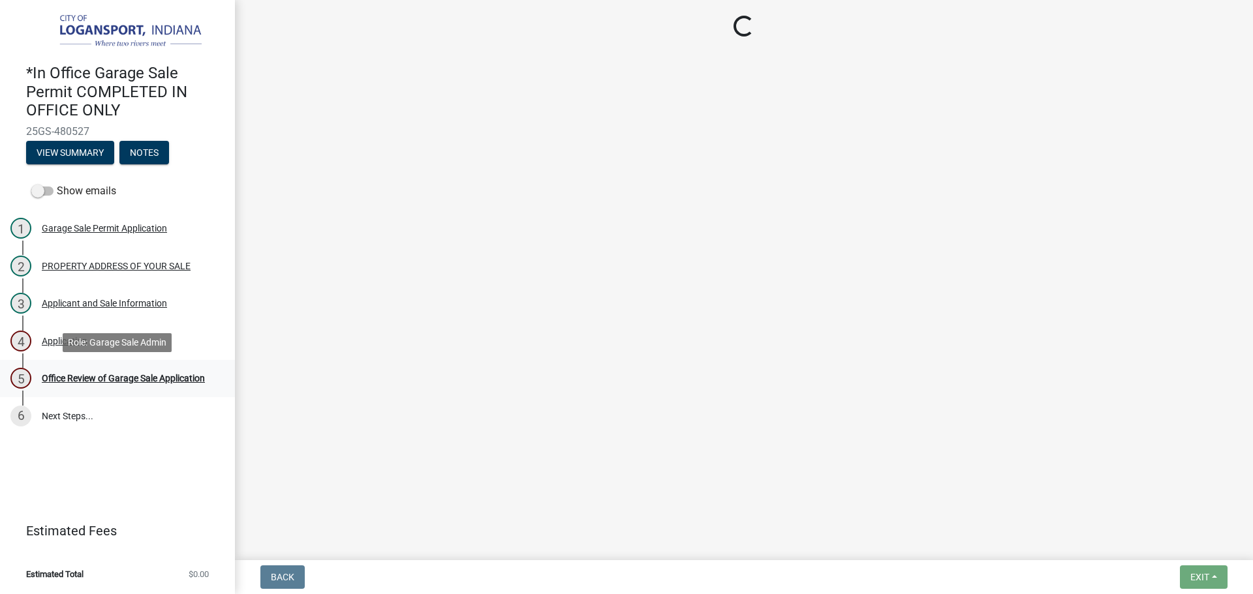
scroll to position [0, 0]
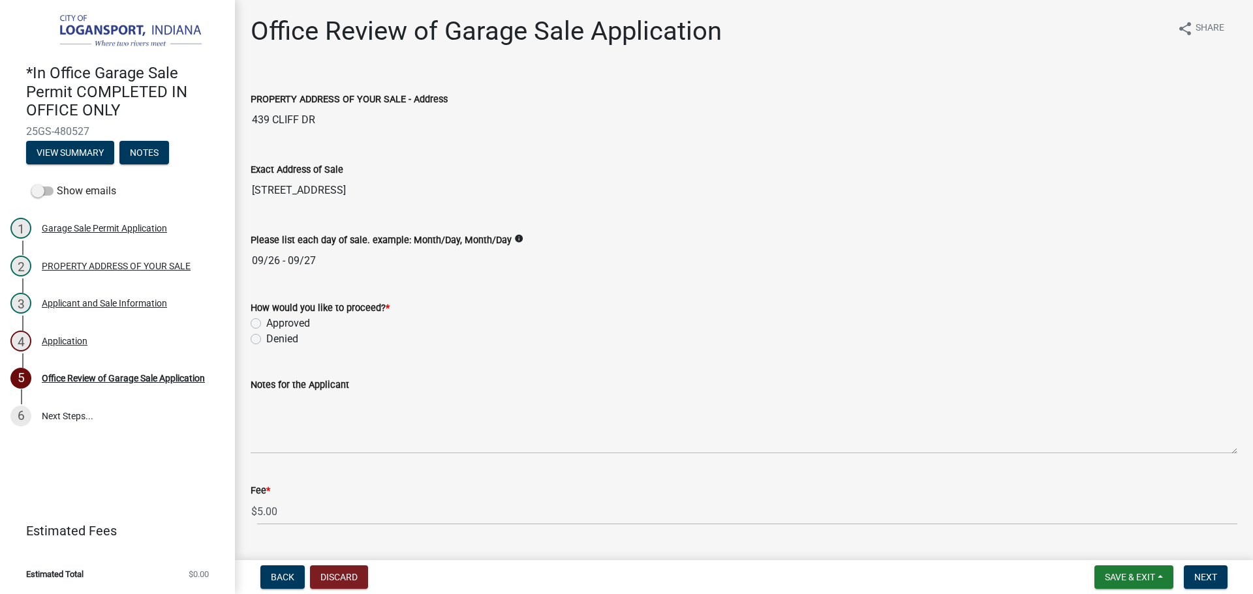
click at [266, 322] on label "Approved" at bounding box center [288, 324] width 44 height 16
click at [266, 322] on input "Approved" at bounding box center [270, 320] width 8 height 8
radio input "true"
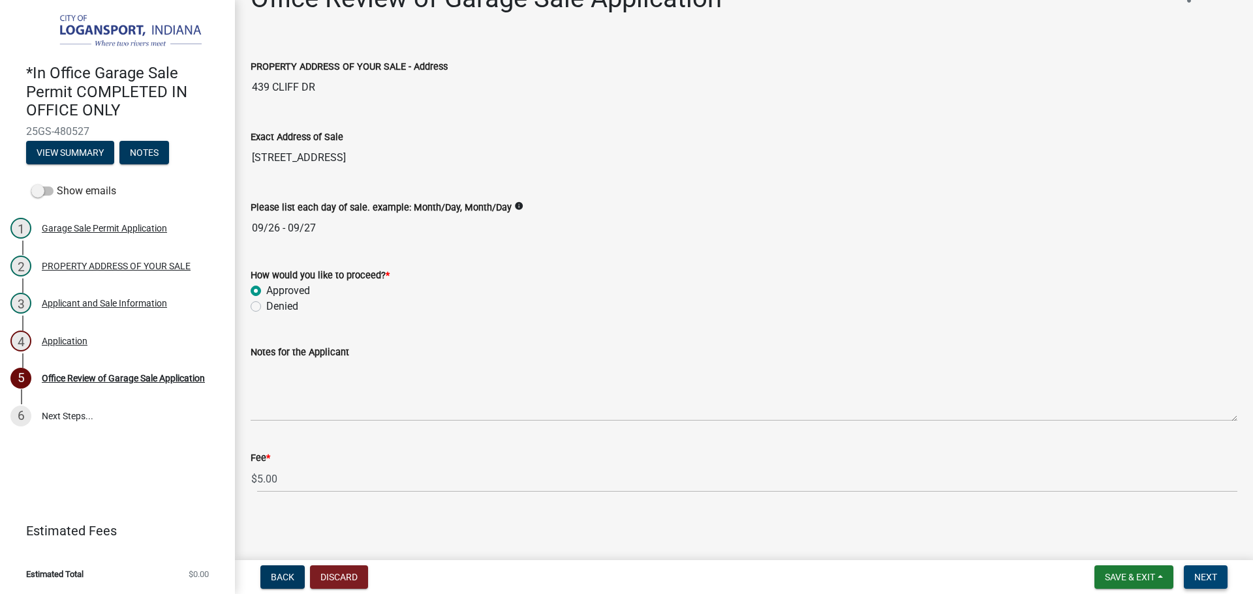
click at [1219, 580] on button "Next" at bounding box center [1206, 577] width 44 height 23
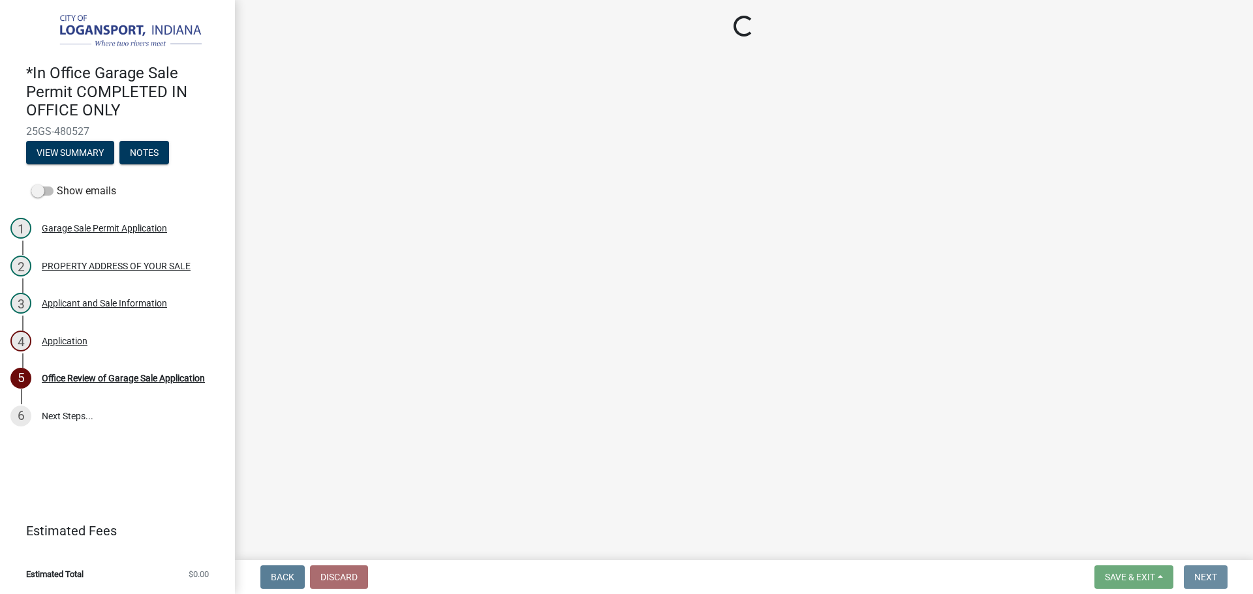
scroll to position [0, 0]
select select "3: 3"
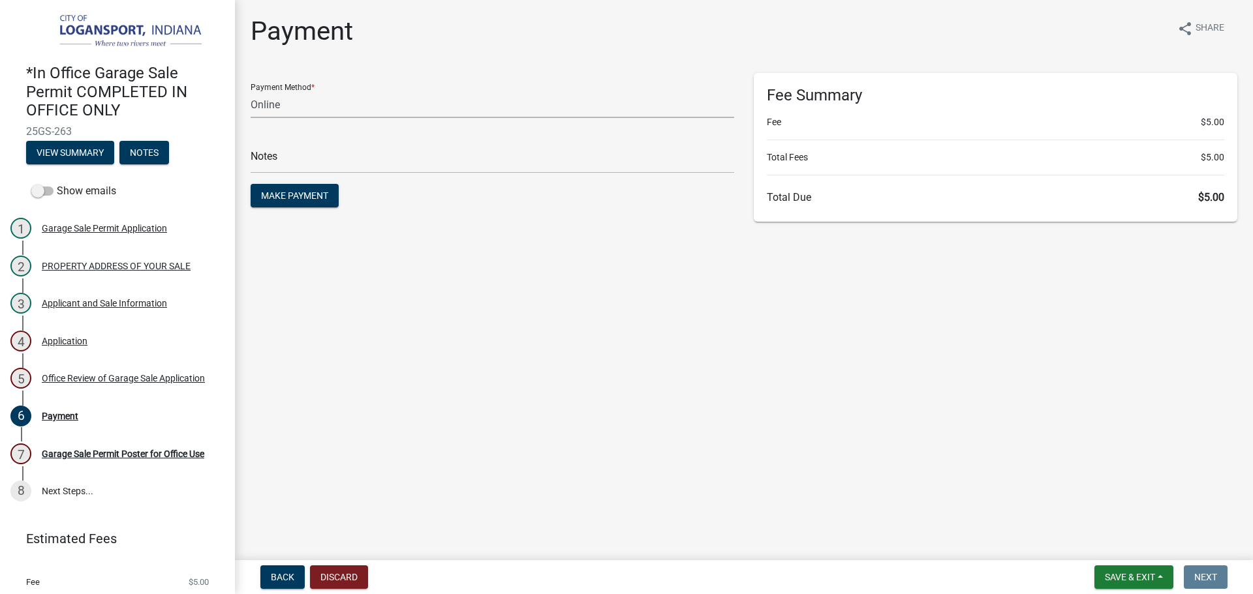
click at [323, 94] on select "Credit Card POS Check Cash Online" at bounding box center [493, 104] width 484 height 27
click at [251, 91] on select "Credit Card POS Check Cash Online" at bounding box center [493, 104] width 484 height 27
click at [268, 191] on span "Make Payment" at bounding box center [294, 196] width 67 height 10
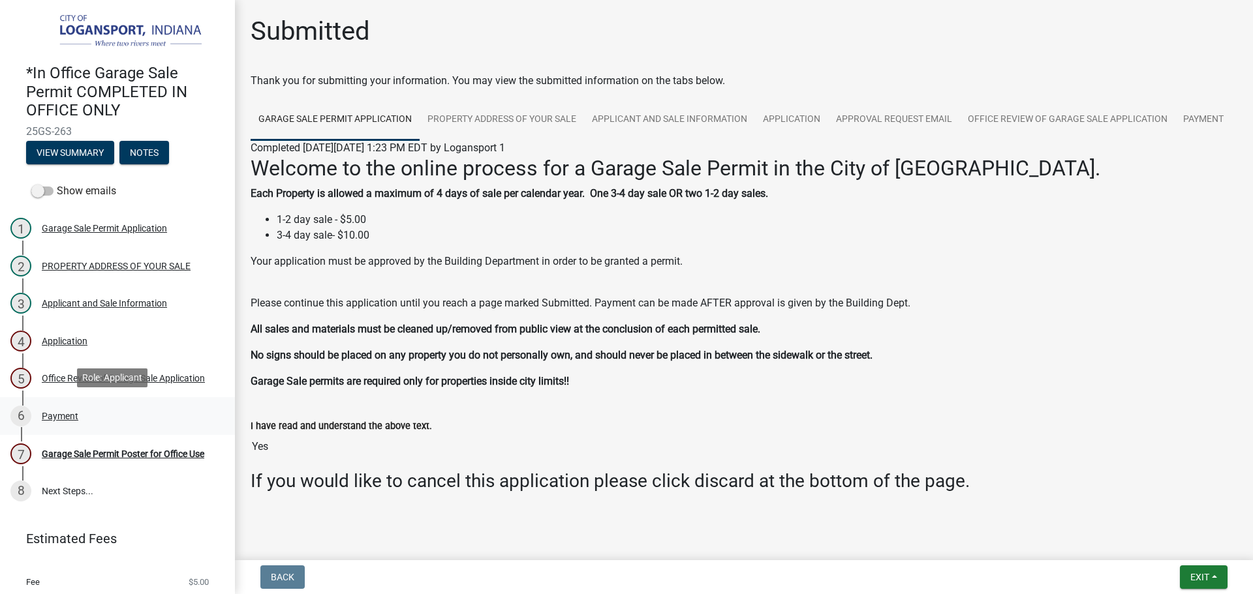
click at [59, 412] on div "Payment" at bounding box center [60, 416] width 37 height 9
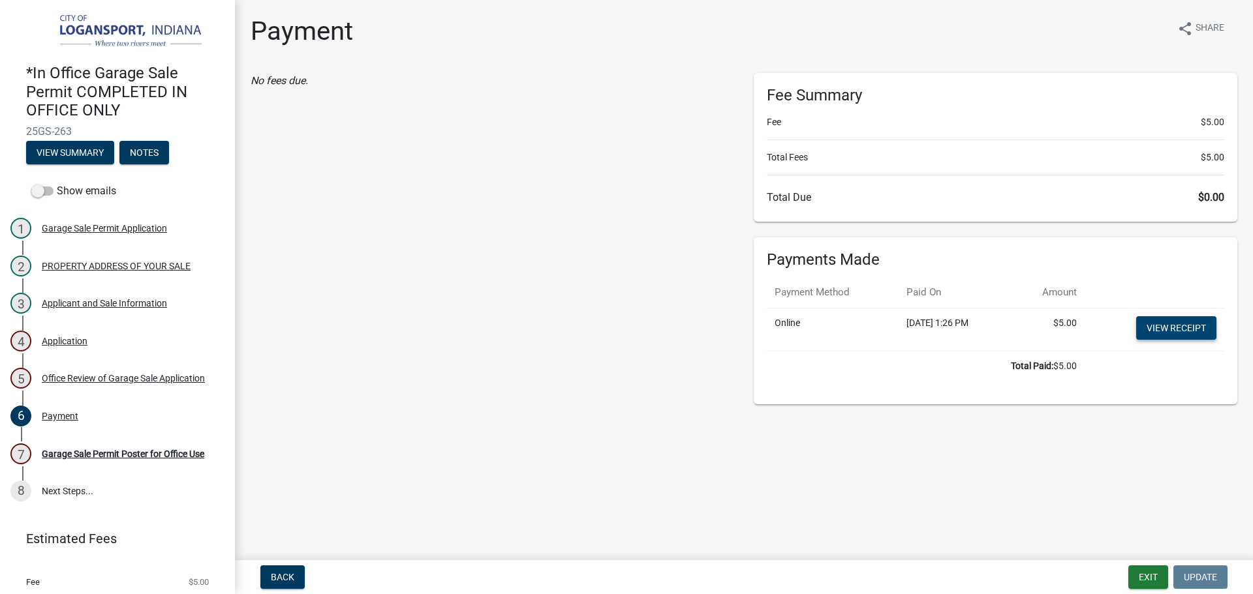
click at [1167, 322] on link "View receipt" at bounding box center [1176, 327] width 80 height 23
click at [153, 450] on div "Garage Sale Permit Poster for Office Use" at bounding box center [123, 454] width 162 height 9
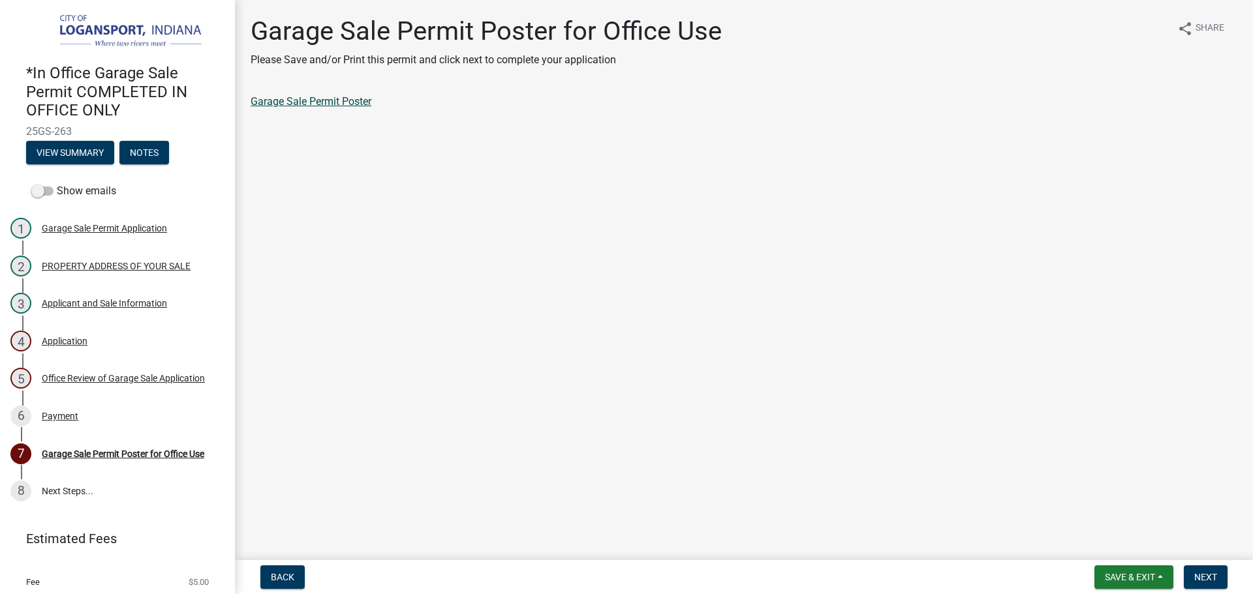
click at [283, 99] on link "Garage Sale Permit Poster" at bounding box center [311, 101] width 121 height 12
click at [1206, 576] on span "Next" at bounding box center [1205, 577] width 23 height 10
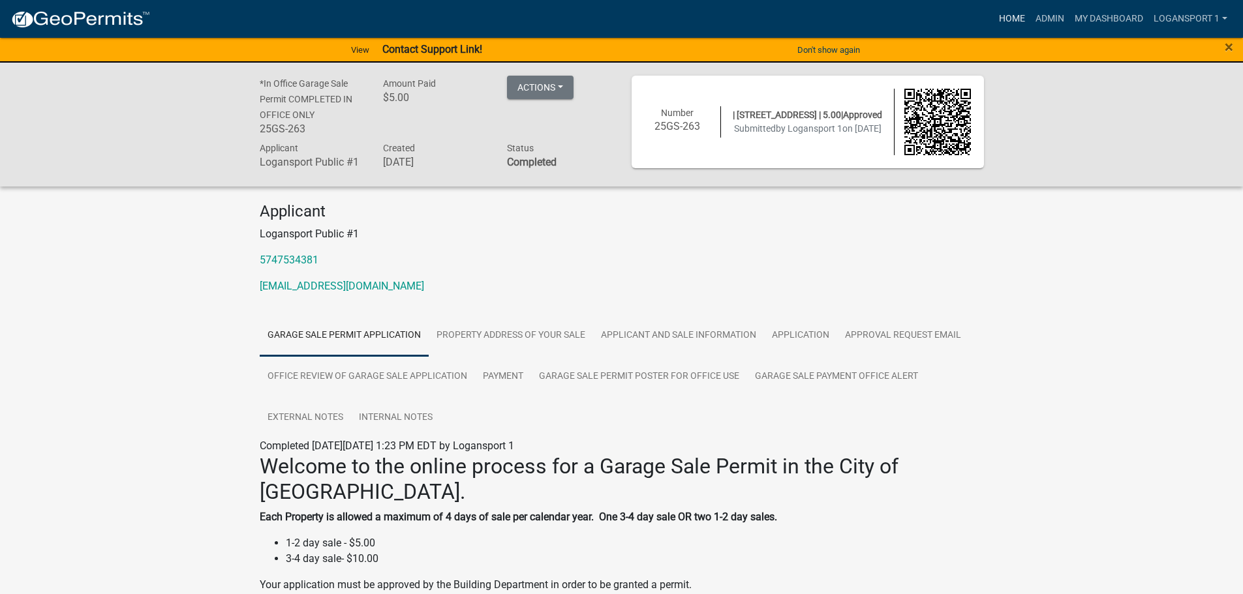
click at [1013, 15] on link "Home" at bounding box center [1012, 19] width 37 height 25
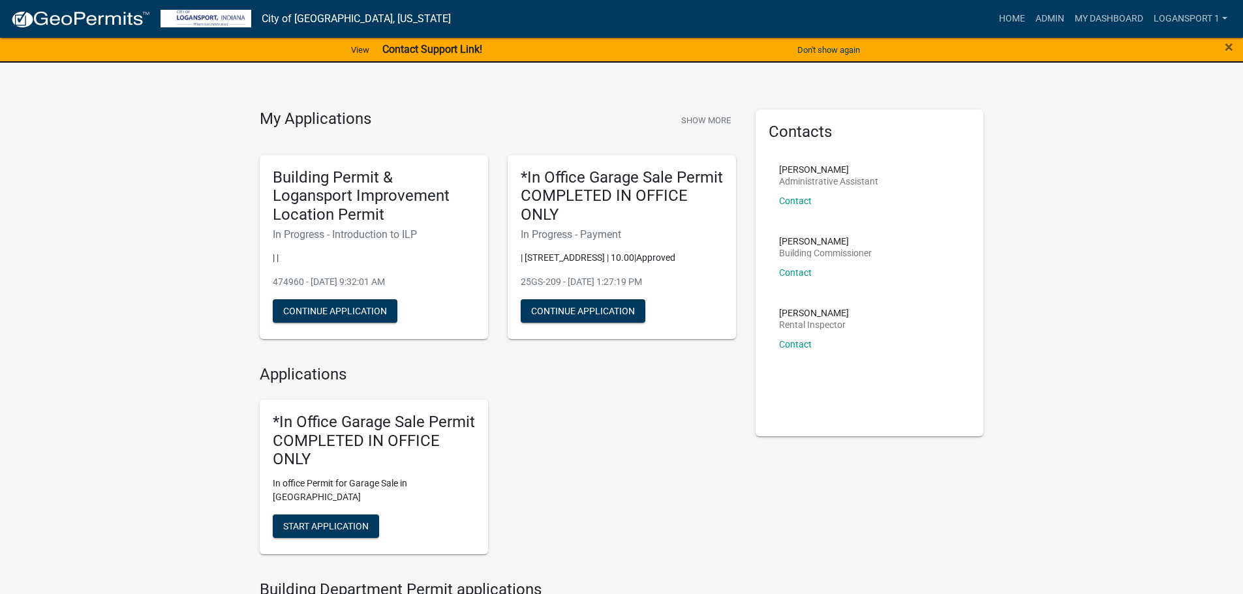
drag, startPoint x: 1071, startPoint y: 229, endPoint x: 1098, endPoint y: 215, distance: 30.1
click at [1229, 40] on span "×" at bounding box center [1229, 47] width 8 height 18
